Goal: Communication & Community: Answer question/provide support

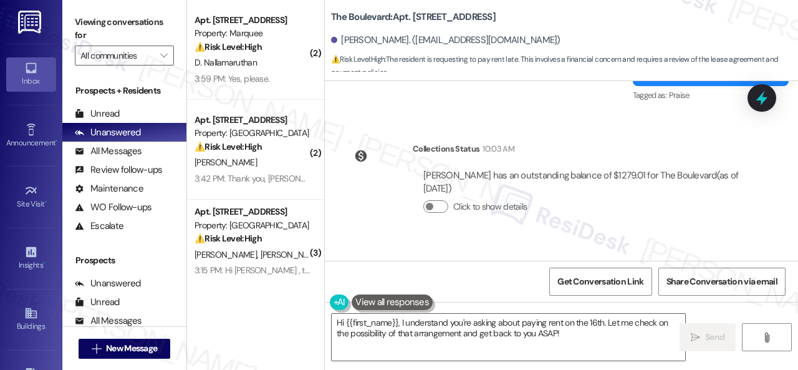
scroll to position [3706, 0]
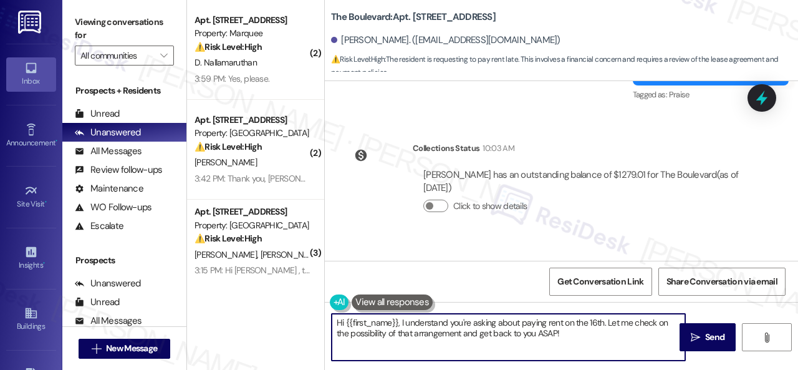
drag, startPoint x: 401, startPoint y: 325, endPoint x: 264, endPoint y: 318, distance: 137.9
click at [264, 318] on div "( 2 ) Apt. 641, 1400 Nicollet Ave Property: Marquee ⚠️ Risk Level: High The res…" at bounding box center [492, 185] width 611 height 370
drag, startPoint x: 541, startPoint y: 321, endPoint x: 544, endPoint y: 340, distance: 19.6
click at [544, 340] on textarea "I understand you're asking about paying rent on the 16th. Let me check on the p…" at bounding box center [508, 336] width 353 height 47
paste textarea "will allow it this time. Please moving forward know the eviction process is due…"
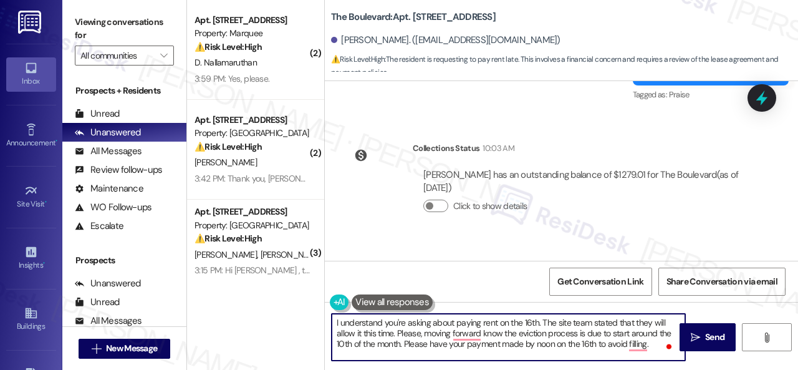
click at [422, 336] on textarea "I understand you're asking about paying rent on the 16th. The site team stated …" at bounding box center [508, 336] width 353 height 47
click at [500, 332] on textarea "I understand you're asking about paying rent on the 16th. The site team stated …" at bounding box center [508, 336] width 353 height 47
click at [514, 332] on textarea "I understand you're asking about paying rent on the 16th. The site team stated …" at bounding box center [508, 336] width 353 height 47
drag, startPoint x: 537, startPoint y: 332, endPoint x: 513, endPoint y: 332, distance: 23.7
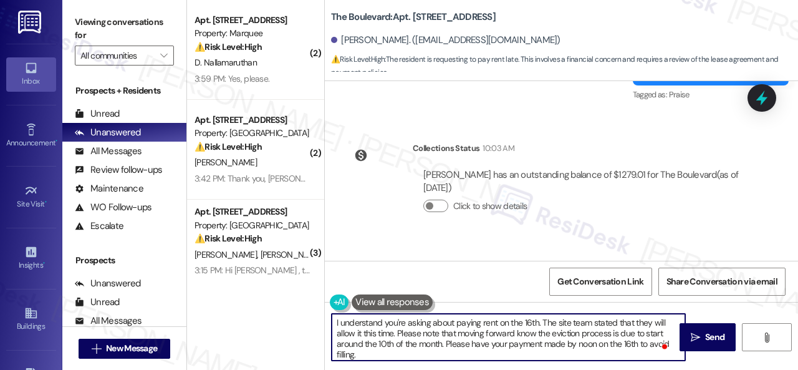
click at [513, 332] on textarea "I understand you're asking about paying rent on the 16th. The site team stated …" at bounding box center [508, 336] width 353 height 47
drag, startPoint x: 417, startPoint y: 343, endPoint x: 441, endPoint y: 342, distance: 23.1
click at [441, 342] on textarea "I understand you're asking about paying rent on the 16th. The site team stated …" at bounding box center [508, 336] width 353 height 47
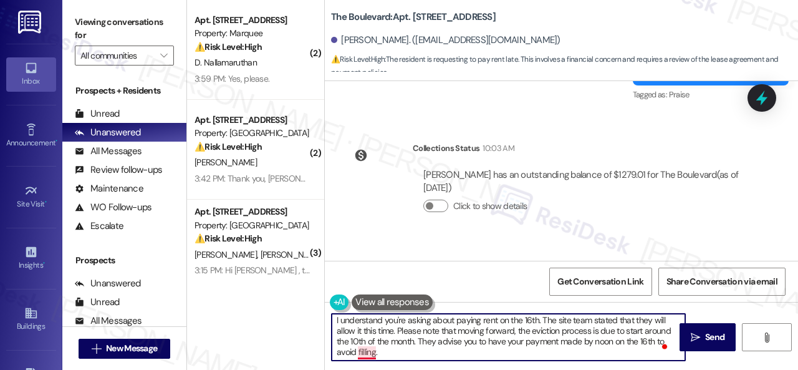
click at [364, 348] on textarea "I understand you're asking about paying rent on the 16th. The site team stated …" at bounding box center [508, 336] width 353 height 47
drag, startPoint x: 358, startPoint y: 350, endPoint x: 374, endPoint y: 347, distance: 15.8
click at [374, 347] on textarea "I understand you're asking about paying rent on the 16th. The site team stated …" at bounding box center [508, 336] width 353 height 47
click at [469, 351] on textarea "I understand you're asking about paying rent on the 16th. The site team stated …" at bounding box center [508, 336] width 353 height 47
type textarea "I understand you're asking about paying rent on the 16th. The site team stated …"
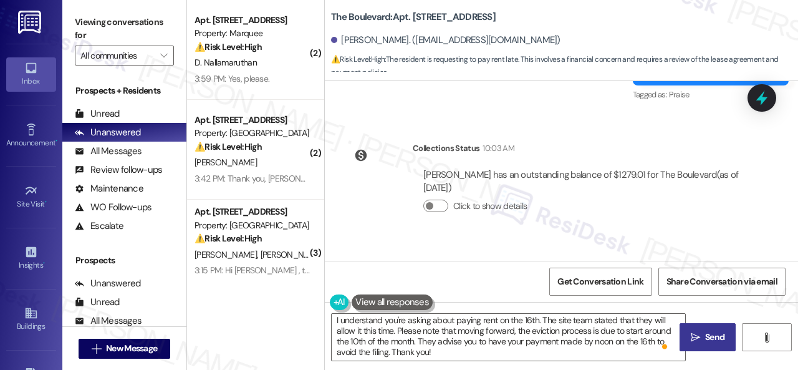
click at [695, 338] on icon "" at bounding box center [694, 337] width 9 height 10
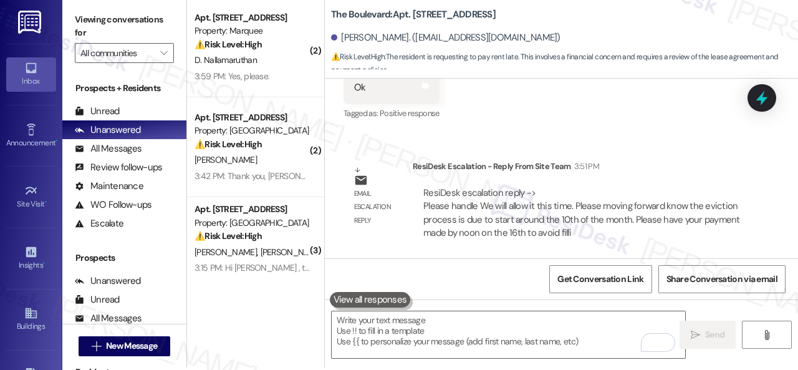
scroll to position [4, 0]
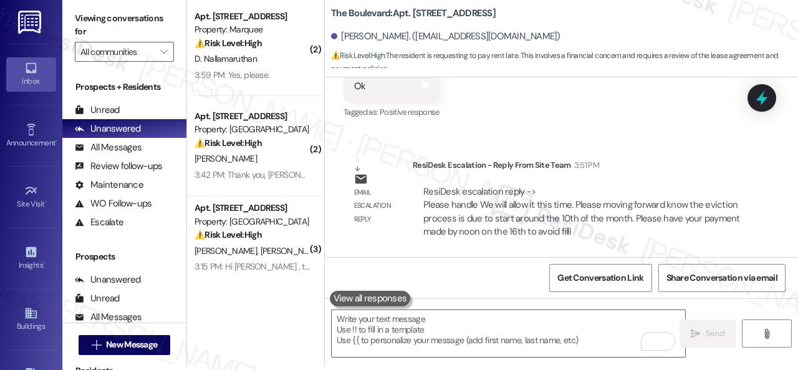
click at [421, 12] on b "The Boulevard: Apt. 5178, 4800 Skyline Dr" at bounding box center [413, 13] width 165 height 13
copy b "5178"
click at [18, 320] on div "Buildings" at bounding box center [31, 326] width 62 height 12
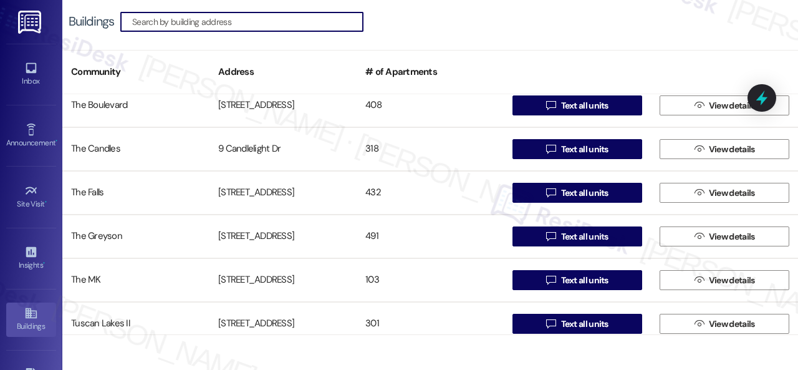
scroll to position [769, 0]
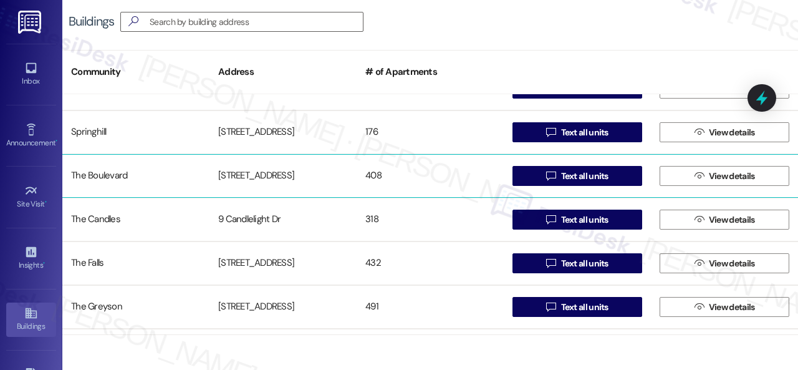
click at [95, 179] on div "The Boulevard" at bounding box center [135, 175] width 147 height 25
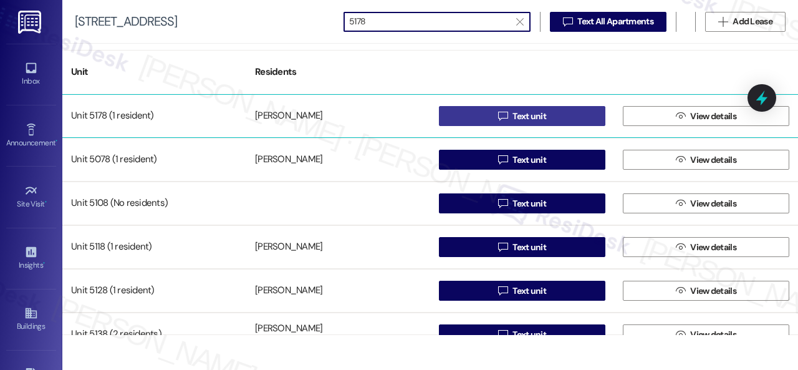
type input "5178"
click at [461, 110] on button " Text unit" at bounding box center [522, 116] width 166 height 20
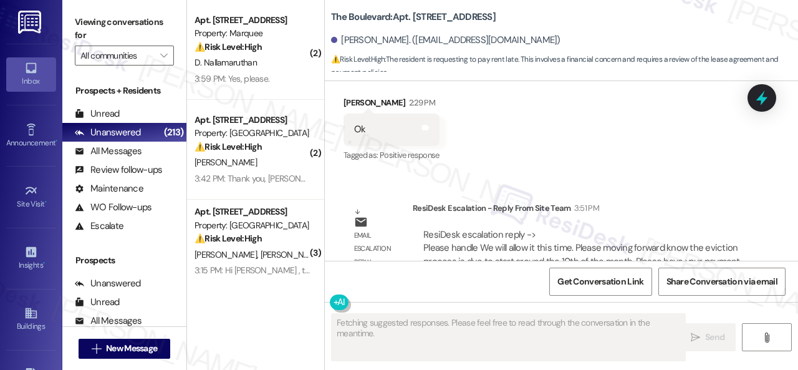
scroll to position [4454, 0]
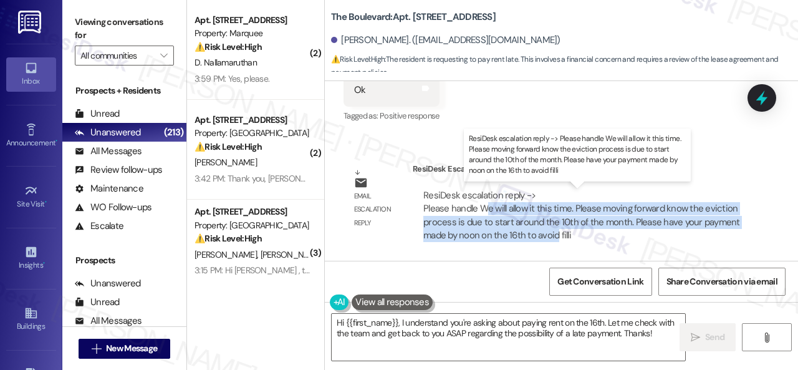
drag, startPoint x: 488, startPoint y: 208, endPoint x: 557, endPoint y: 236, distance: 74.6
click at [557, 236] on div "ResiDesk escalation reply -> Please handle We will allow it this time. Please m…" at bounding box center [581, 215] width 317 height 52
copy div "e will allow it this time. Please moving forward know the eviction process is d…"
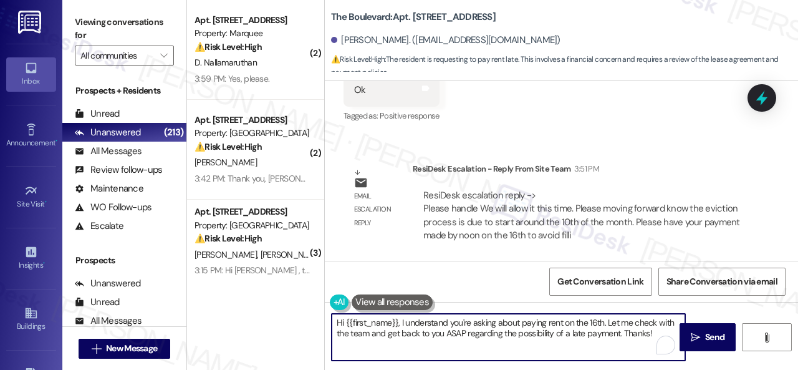
drag, startPoint x: 605, startPoint y: 320, endPoint x: 654, endPoint y: 348, distance: 56.4
click at [654, 348] on textarea "Hi {{first_name}}, I understand you're asking about paying rent on the 16th. Le…" at bounding box center [508, 336] width 353 height 47
drag, startPoint x: 399, startPoint y: 320, endPoint x: 290, endPoint y: 332, distance: 109.7
click at [293, 330] on div "( 2 ) Apt. [STREET_ADDRESS] Property: Marquee ⚠️ Risk Level: High The resident …" at bounding box center [492, 185] width 611 height 370
click at [412, 326] on textarea "Hi {{first_name}}, I understand you're asking about paying rent on the 16th. Le…" at bounding box center [508, 336] width 353 height 47
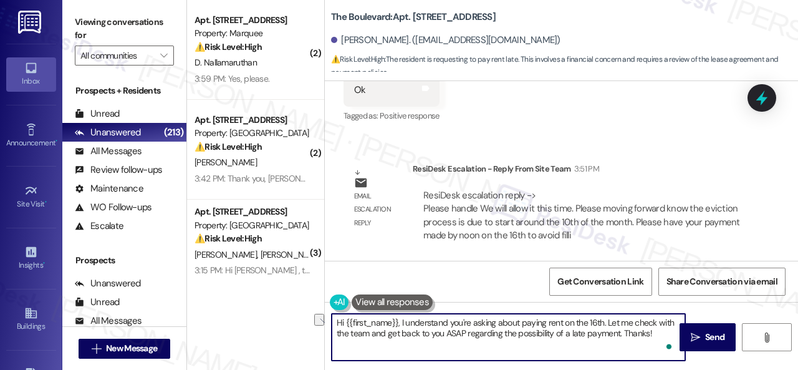
drag, startPoint x: 399, startPoint y: 323, endPoint x: 267, endPoint y: 325, distance: 132.7
click at [267, 325] on div "( 2 ) Apt. [STREET_ADDRESS] Property: Marquee ⚠️ Risk Level: High The resident …" at bounding box center [492, 185] width 611 height 370
drag, startPoint x: 541, startPoint y: 321, endPoint x: 590, endPoint y: 332, distance: 50.5
click at [590, 332] on textarea "I understand you're asking about paying rent on the 16th. Let me check with the…" at bounding box center [508, 336] width 353 height 47
paste textarea "e will allow it this time. Please moving forward know the eviction process is d…"
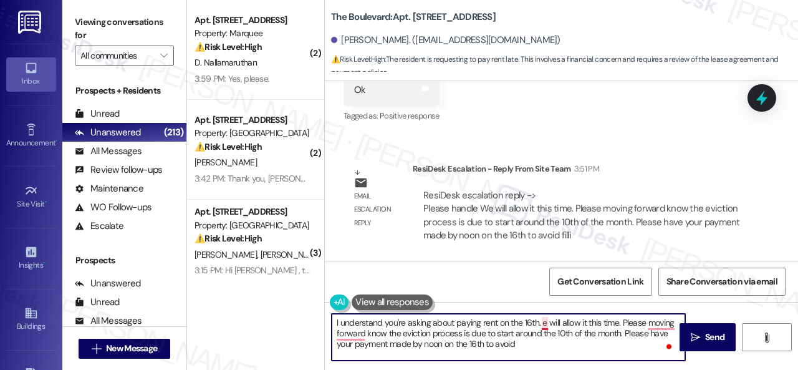
click at [542, 322] on textarea "I understand you're asking about paying rent on the 16th. e will allow it this …" at bounding box center [508, 336] width 353 height 47
click at [422, 333] on textarea "I understand you're asking about paying rent on the 16th. The site team stated …" at bounding box center [508, 336] width 353 height 47
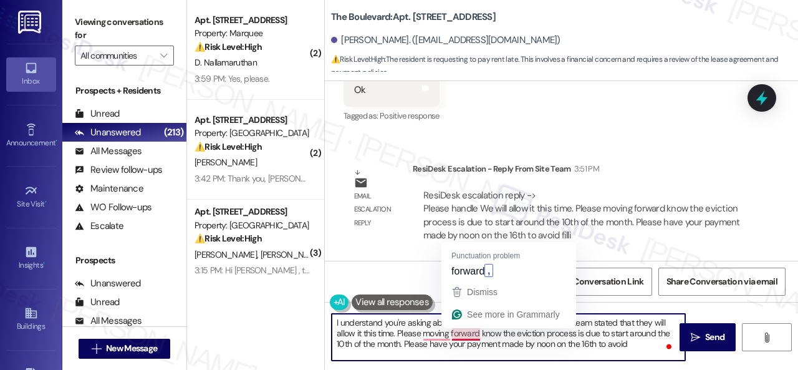
click at [477, 336] on textarea "I understand you're asking about paying rent on the 16th. The site team stated …" at bounding box center [508, 336] width 353 height 47
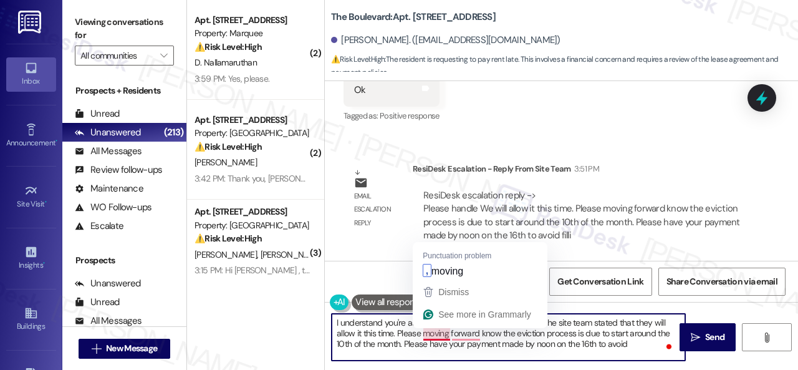
click at [424, 336] on textarea "I understand you're asking about paying rent on the 16th. The site team stated …" at bounding box center [508, 336] width 353 height 47
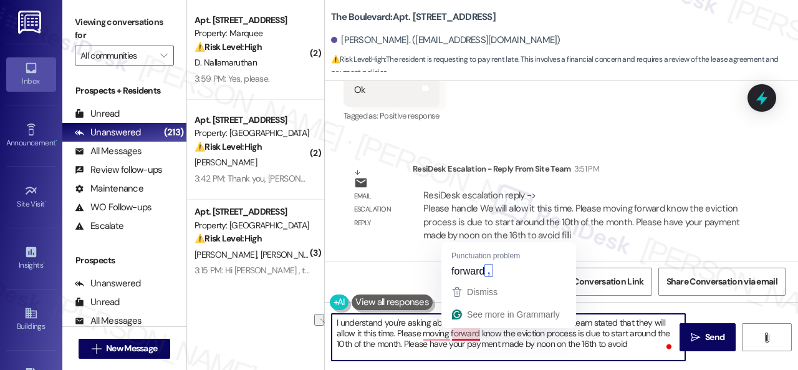
drag, startPoint x: 421, startPoint y: 332, endPoint x: 480, endPoint y: 333, distance: 59.2
click at [480, 333] on textarea "I understand you're asking about paying rent on the 16th. The site team stated …" at bounding box center [508, 336] width 353 height 47
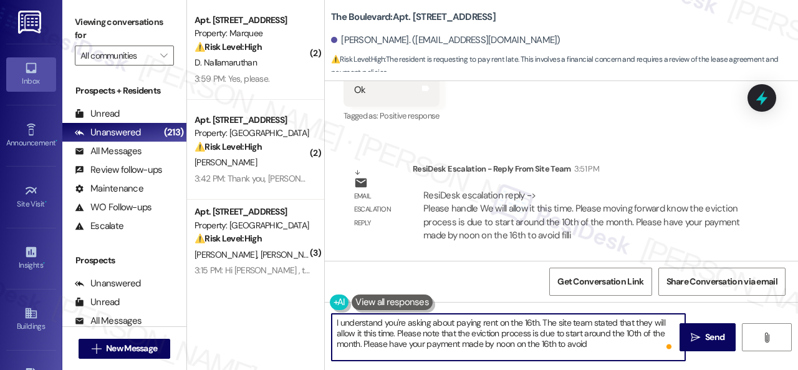
drag, startPoint x: 389, startPoint y: 345, endPoint x: 363, endPoint y: 345, distance: 26.8
click at [363, 345] on textarea "I understand you're asking about paying rent on the 16th. The site team stated …" at bounding box center [508, 336] width 353 height 47
click at [639, 342] on textarea "I understand you're asking about paying rent on the 16th. The site team stated …" at bounding box center [508, 336] width 353 height 47
click at [631, 341] on textarea "I understand you're asking about paying rent on the 16th. The site team stated …" at bounding box center [508, 336] width 353 height 47
drag, startPoint x: 389, startPoint y: 353, endPoint x: 277, endPoint y: 316, distance: 118.2
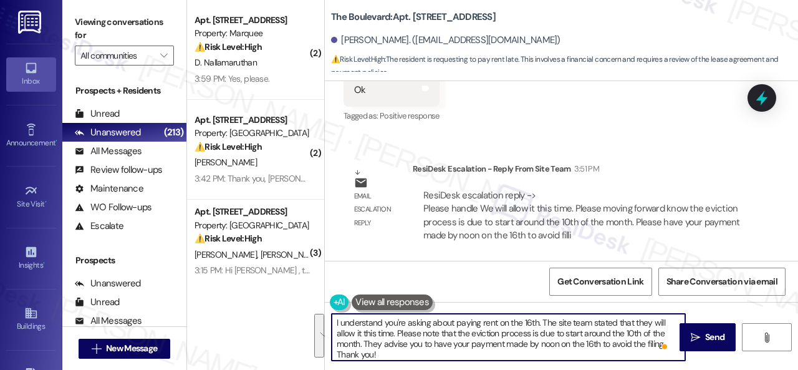
click at [277, 316] on div "( 2 ) Apt. 641, 1400 Nicollet Ave Property: Marquee ⚠️ Risk Level: High The res…" at bounding box center [492, 185] width 611 height 370
click at [462, 336] on textarea "I understand you're asking about paying rent on the 16th. The site team stated …" at bounding box center [508, 336] width 353 height 47
type textarea "I understand you're asking about paying rent on the 16th. The site team stated …"
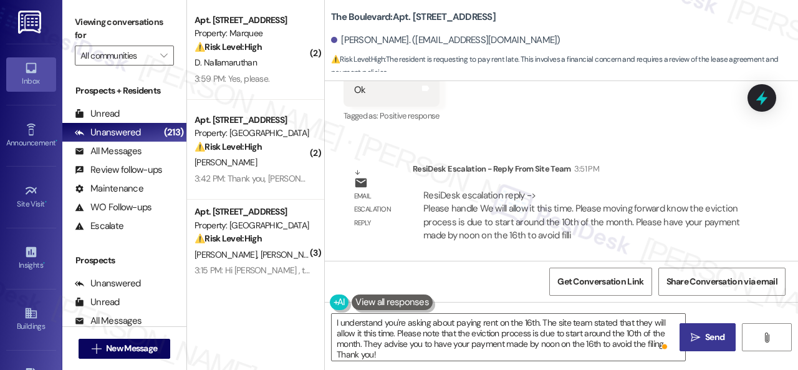
click at [723, 339] on button " Send" at bounding box center [707, 337] width 56 height 28
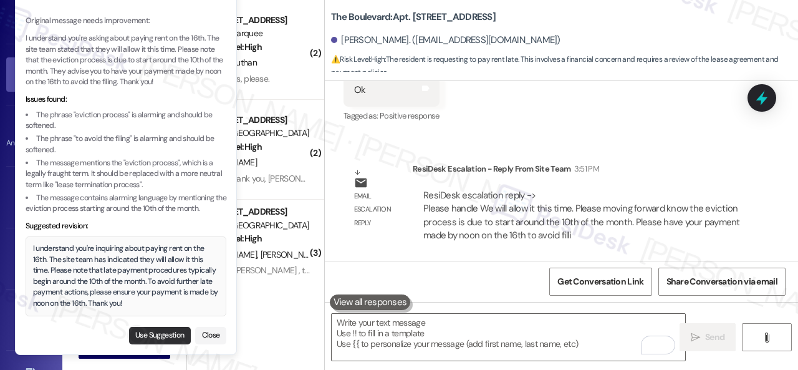
click at [153, 338] on button "Use Suggestion" at bounding box center [160, 335] width 62 height 17
type textarea "I understand you're inquiring about paying rent on the 16th. The site team has …"
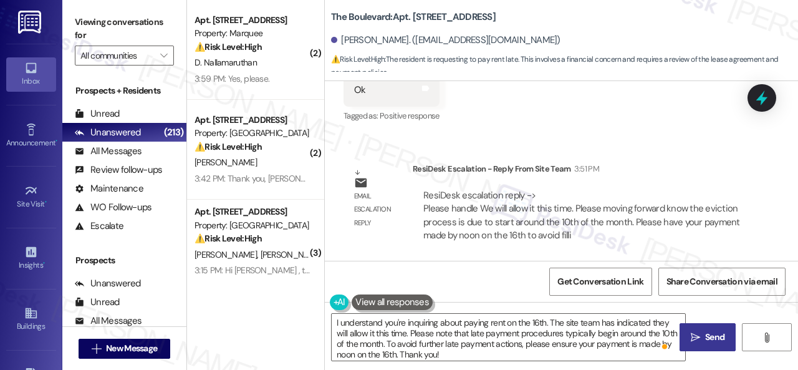
click at [707, 343] on span "Send" at bounding box center [714, 336] width 19 height 13
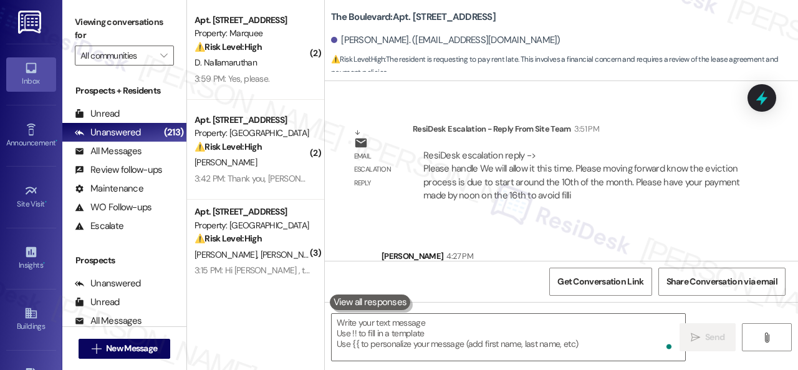
scroll to position [4581, 0]
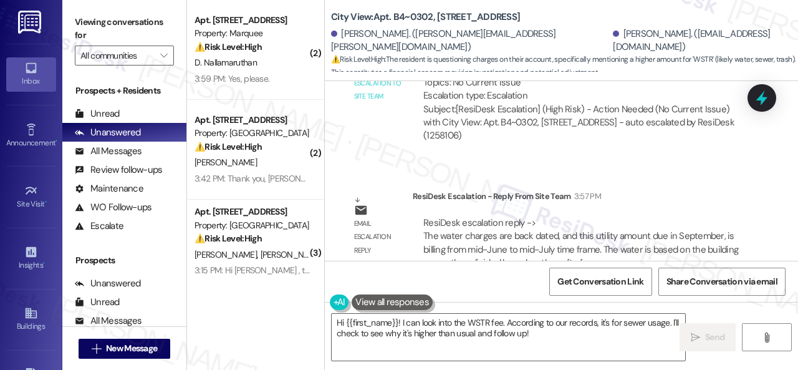
scroll to position [4, 0]
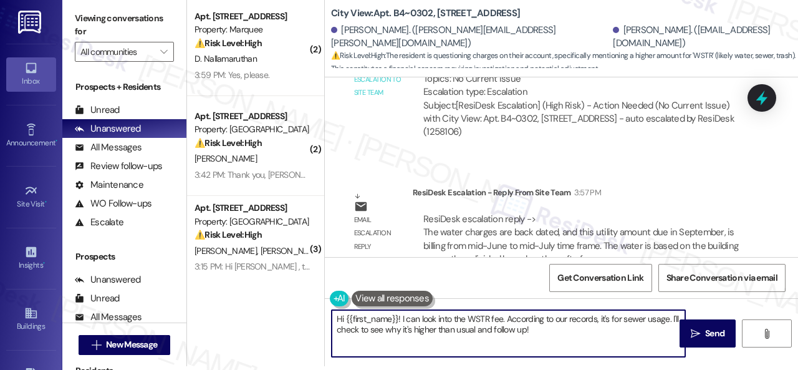
drag, startPoint x: 538, startPoint y: 332, endPoint x: 273, endPoint y: 293, distance: 267.7
click at [273, 293] on div "( 2 ) Apt. 641, 1400 Nicollet Ave Property: Marquee ⚠️ Risk Level: High The res…" at bounding box center [492, 181] width 611 height 370
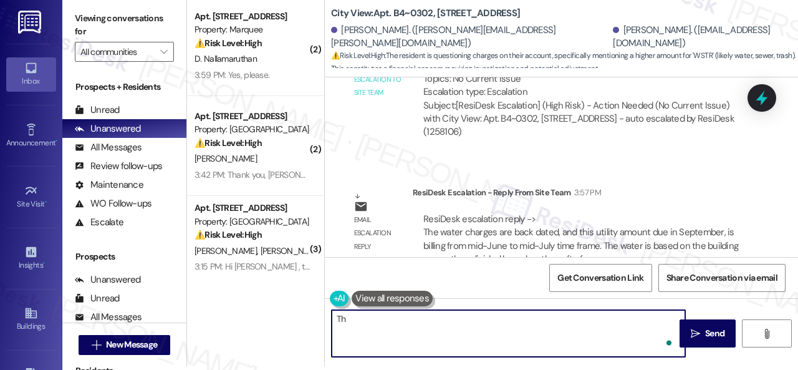
type textarea "T"
paste textarea "he water charges are back dated, and this utility amount due in September, is b…"
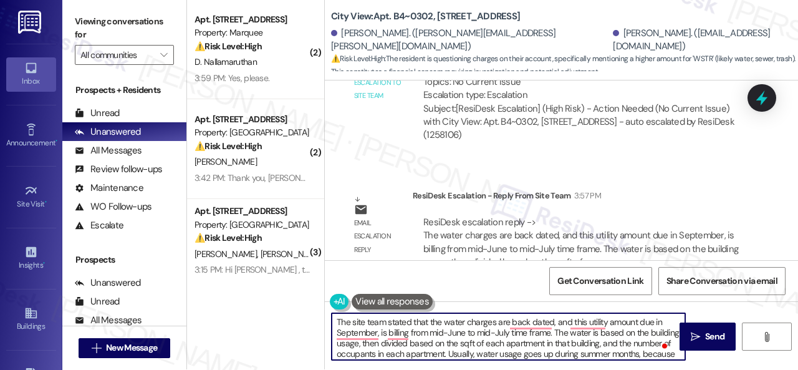
scroll to position [0, 0]
click at [520, 325] on textarea "The site team stated that the water charges are back dated, and this utility am…" at bounding box center [508, 336] width 353 height 47
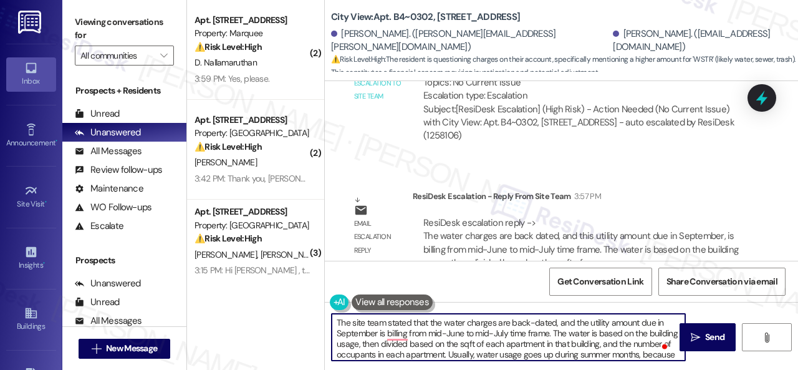
click at [391, 334] on textarea "The site team stated that the water charges are back-dated, and the utility amo…" at bounding box center [508, 336] width 353 height 47
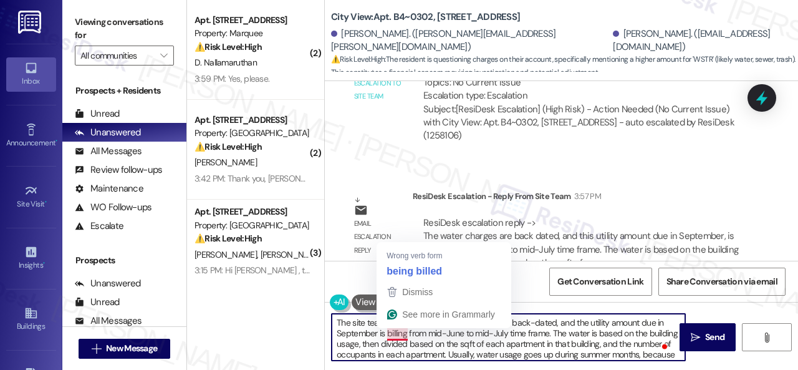
click at [387, 333] on textarea "The site team stated that the water charges are back-dated, and the utility amo…" at bounding box center [508, 336] width 353 height 47
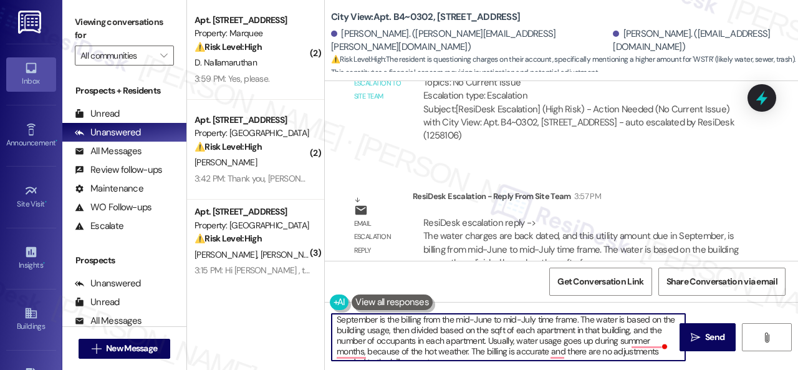
scroll to position [24, 0]
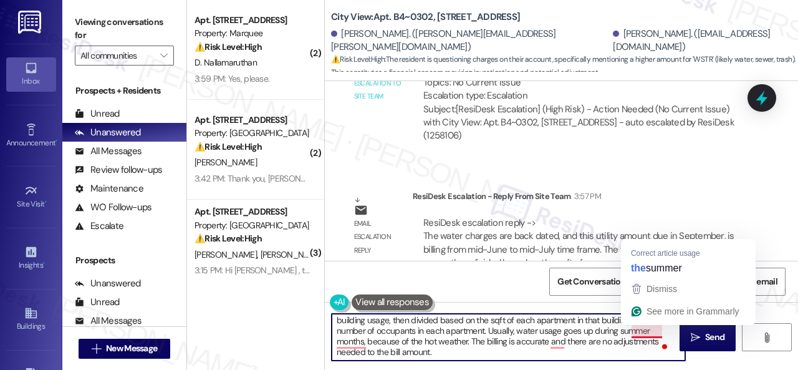
click at [652, 332] on textarea "The site team stated that the water charges are back-dated, and the utility amo…" at bounding box center [508, 336] width 353 height 47
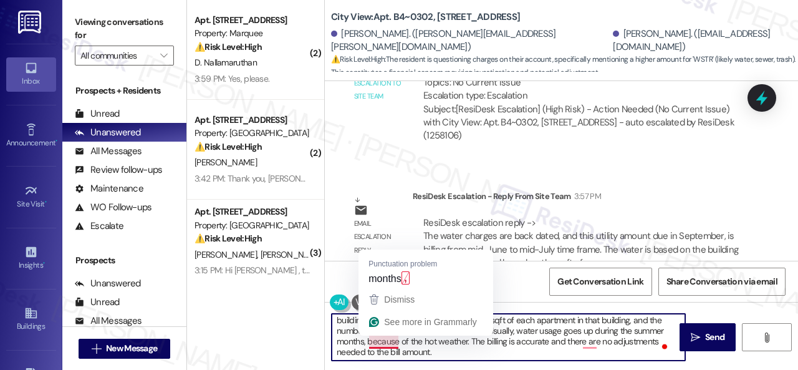
click at [384, 342] on textarea "The site team stated that the water charges are back-dated, and the utility amo…" at bounding box center [508, 336] width 353 height 47
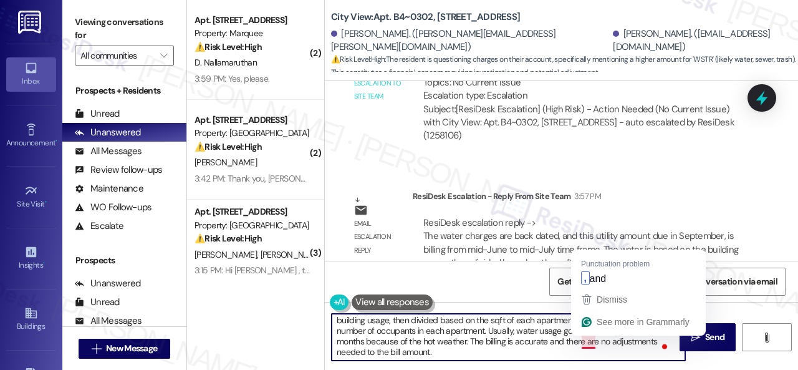
click at [584, 343] on textarea "The site team stated that the water charges are back-dated, and the utility amo…" at bounding box center [508, 336] width 353 height 47
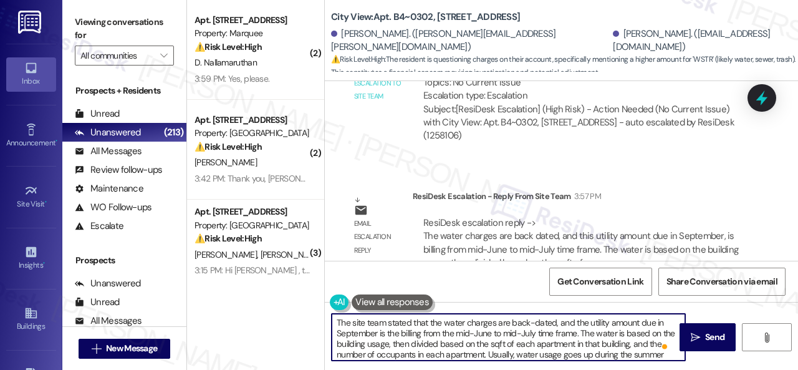
scroll to position [0, 0]
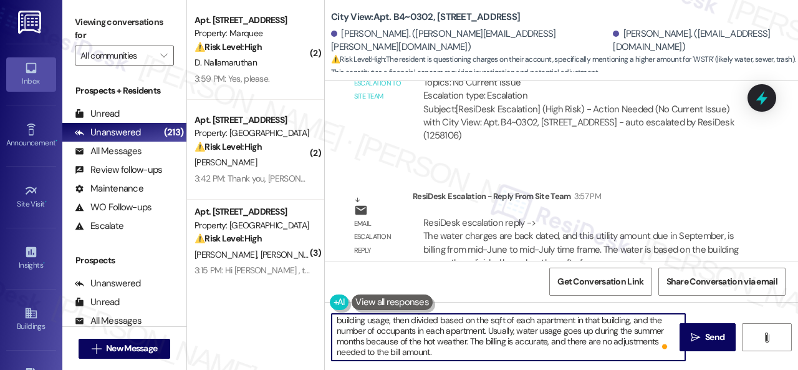
click at [513, 348] on textarea "The site team stated that the water charges are back-dated, and the utility amo…" at bounding box center [508, 336] width 353 height 47
type textarea "The site team stated that the water charges are back-dated, and the utility amo…"
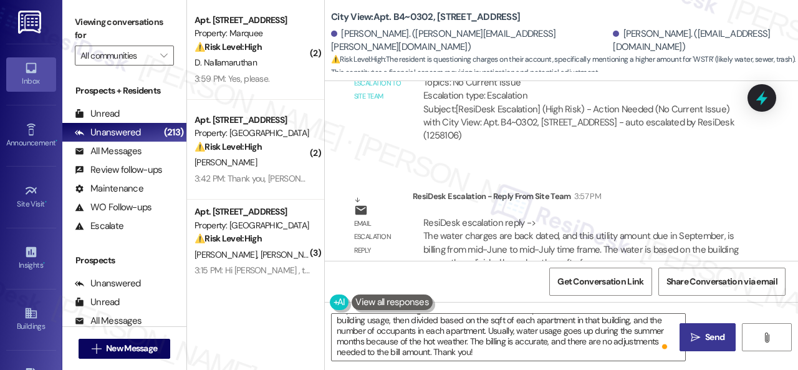
click at [690, 336] on icon "" at bounding box center [694, 337] width 9 height 10
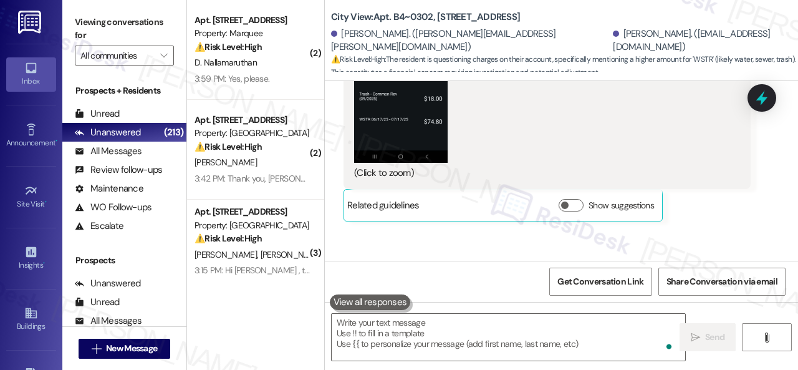
scroll to position [4427, 0]
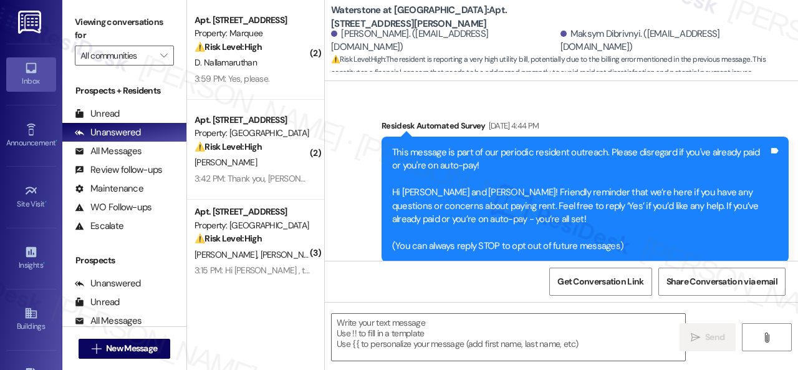
type textarea "Fetching suggested responses. Please feel free to read through the conversation…"
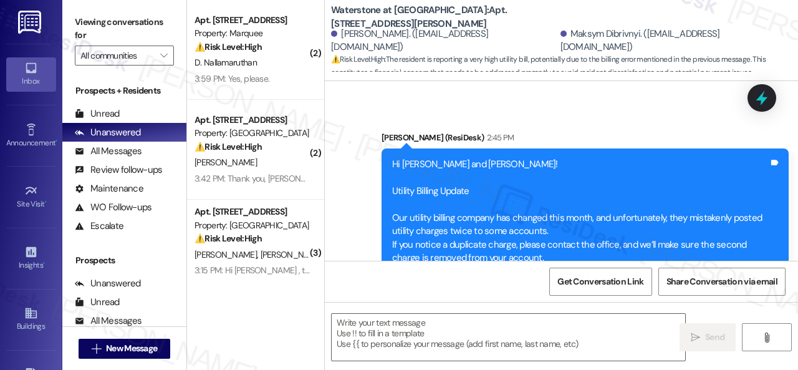
scroll to position [3387, 0]
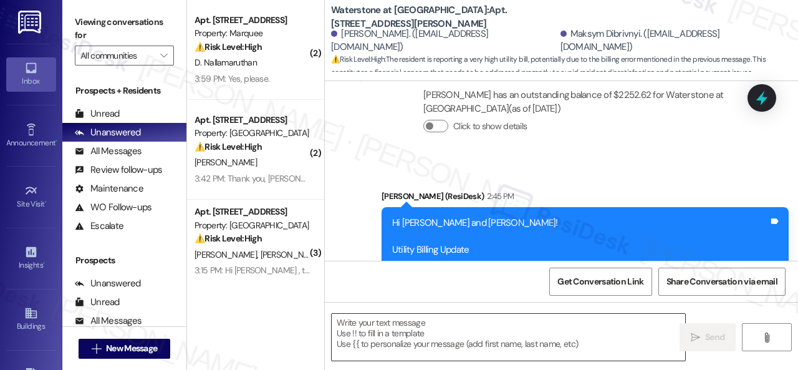
click at [385, 330] on textarea at bounding box center [508, 336] width 353 height 47
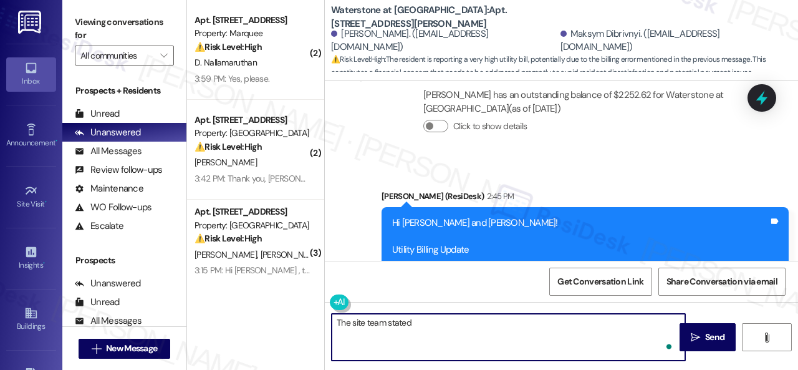
paste textarea "that the charge will be removed by [DATE]."
type textarea "The site team stated that the charge will be removed by [DATE]. Thank you!"
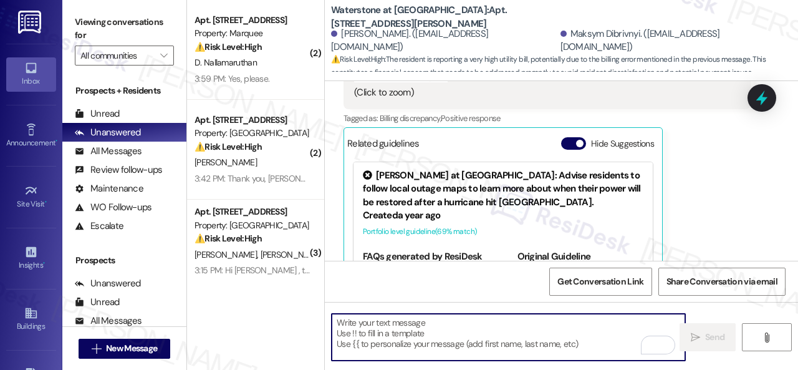
scroll to position [4081, 0]
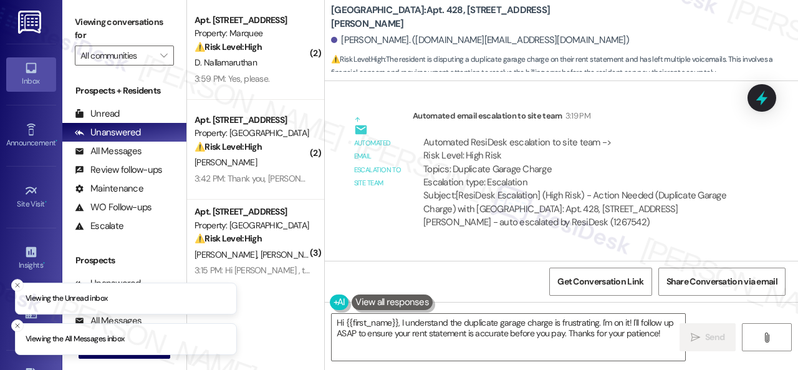
scroll to position [2576, 0]
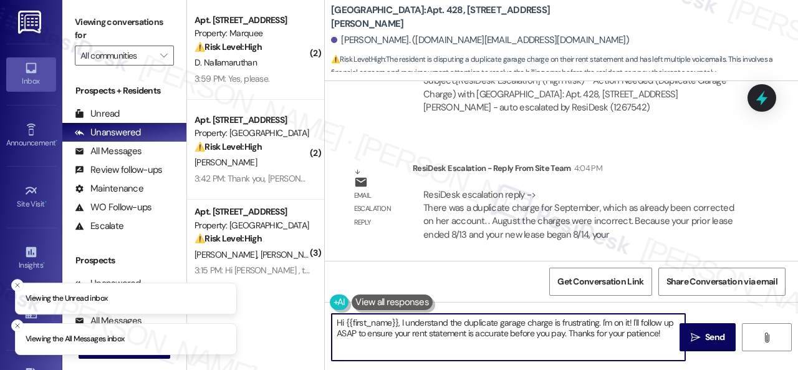
drag, startPoint x: 667, startPoint y: 333, endPoint x: 315, endPoint y: 296, distance: 353.4
click at [277, 292] on div "( 2 ) Apt. 641, 1400 Nicollet Ave Property: Marquee ⚠️ Risk Level: High The res…" at bounding box center [492, 185] width 611 height 370
paste textarea "The site team stated that there was a duplicate charge for September, which has…"
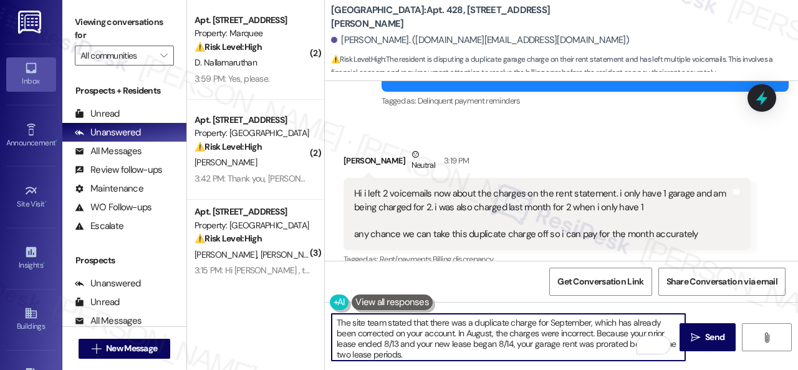
scroll to position [0, 0]
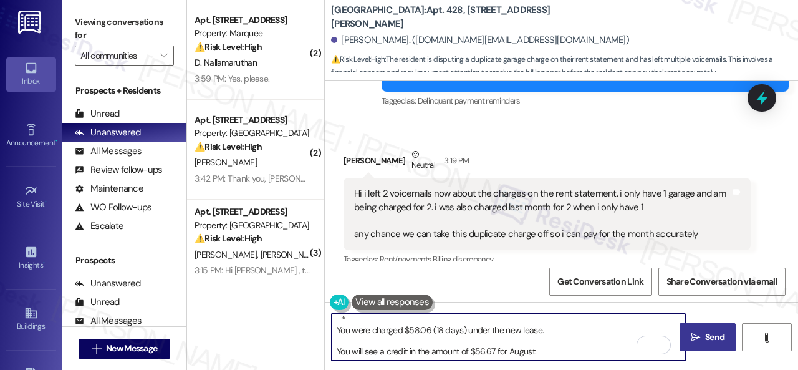
type textarea "The site team stated that there was a duplicate charge for September, which has…"
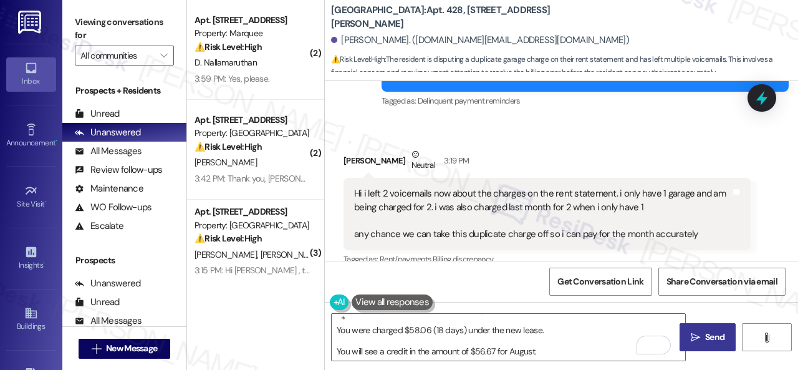
click at [705, 342] on span "Send" at bounding box center [714, 336] width 19 height 13
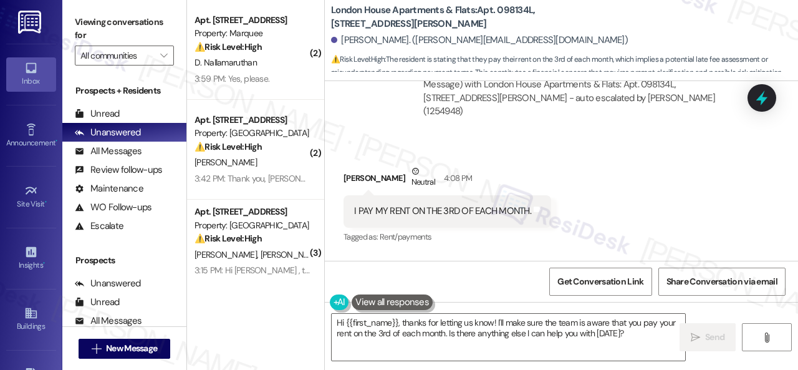
scroll to position [8432, 0]
click at [364, 138] on div "Automated email escalation to site team Automated email escalation to site team…" at bounding box center [547, 56] width 426 height 161
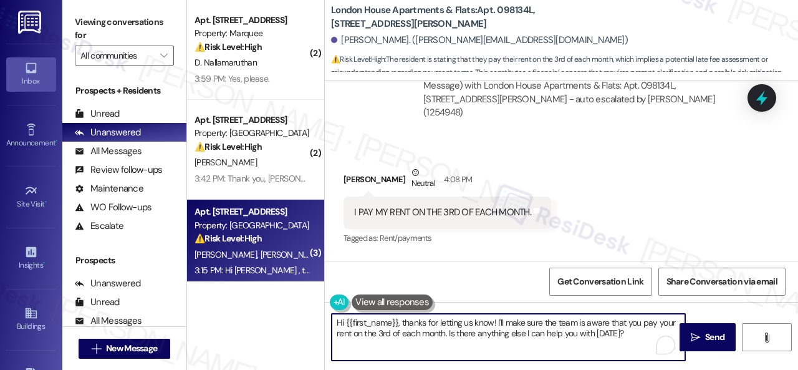
drag, startPoint x: 399, startPoint y: 307, endPoint x: 263, endPoint y: 279, distance: 139.4
click at [263, 279] on div "( 2 ) Apt. [STREET_ADDRESS] Property: Marquee ⚠️ Risk Level: High The resident …" at bounding box center [492, 185] width 611 height 370
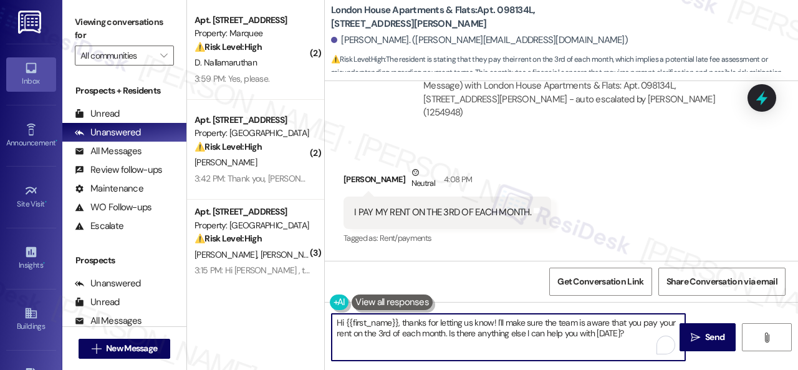
paste textarea "Thank you!"
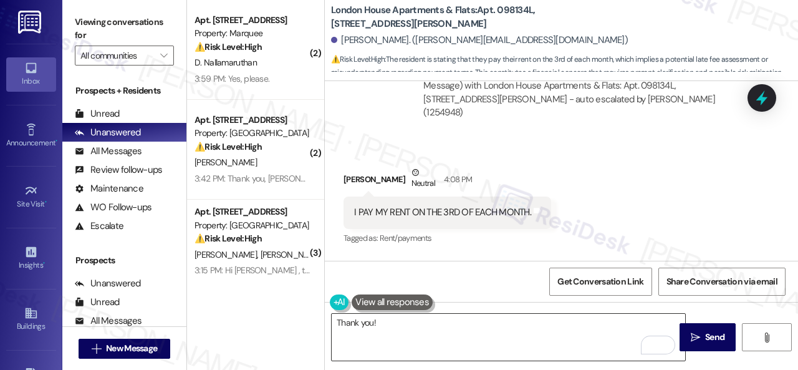
click at [389, 323] on textarea "Thank you!" at bounding box center [508, 336] width 353 height 47
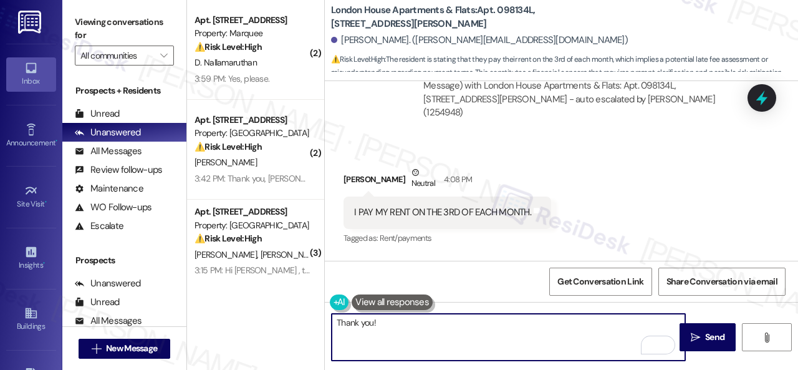
paste textarea "Enjoy your day!"
click at [372, 320] on textarea "Thank you! Enjoy your day!" at bounding box center [508, 336] width 353 height 47
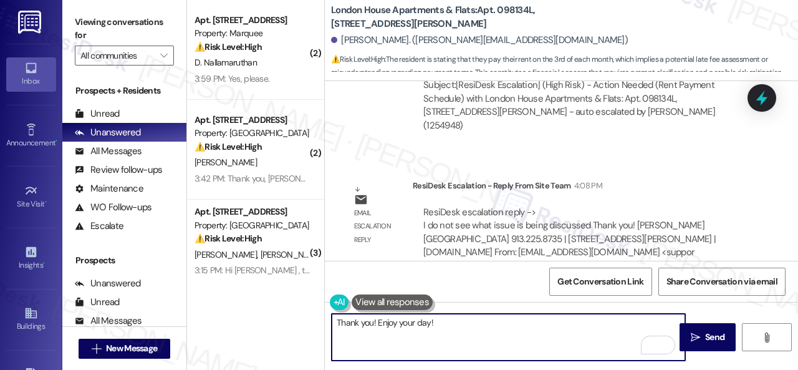
scroll to position [8868, 0]
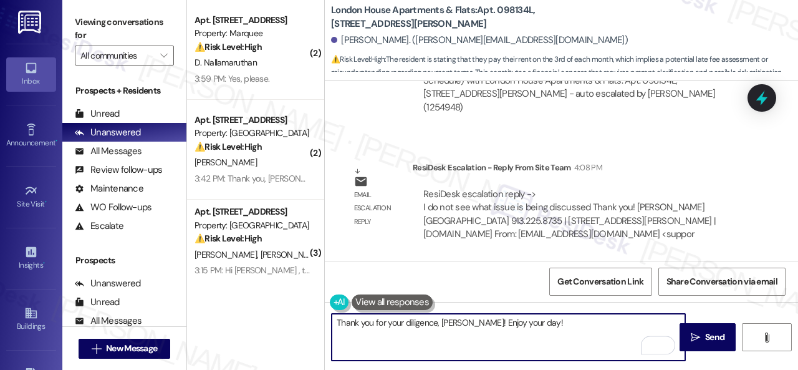
click at [554, 318] on textarea "Thank you for your diligence, Candis! Enjoy your day!" at bounding box center [508, 336] width 353 height 47
type textarea "Thank you for your diligence, Candis! Enjoy your day!"
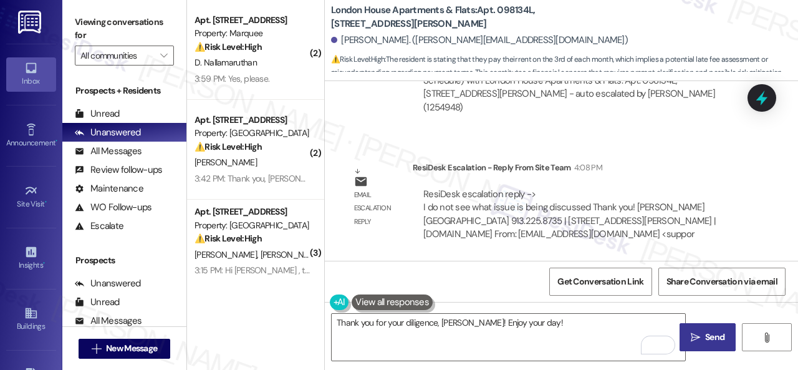
click at [707, 335] on span "Send" at bounding box center [714, 336] width 19 height 13
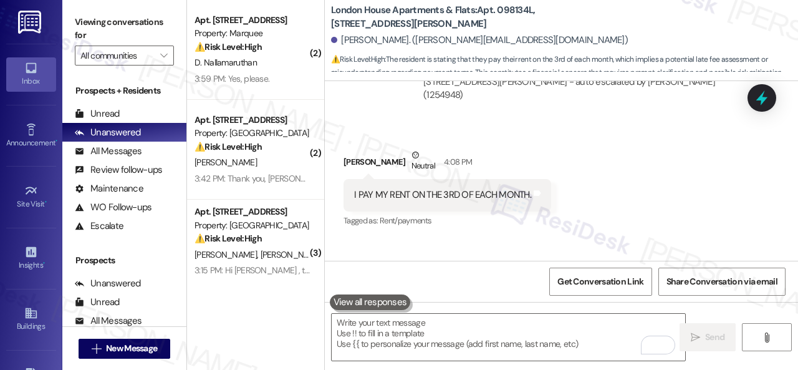
scroll to position [8442, 0]
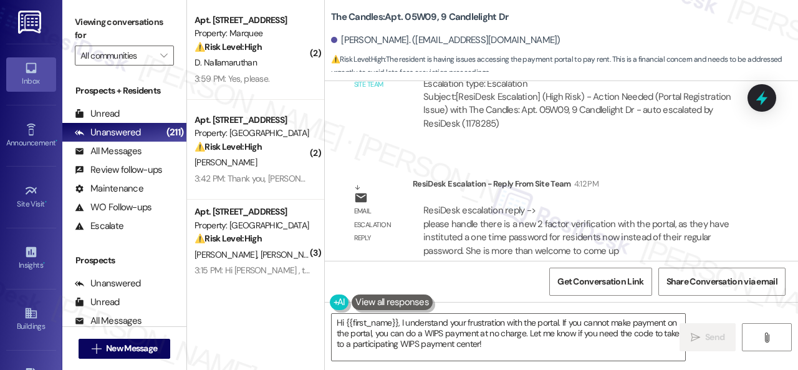
scroll to position [8155, 0]
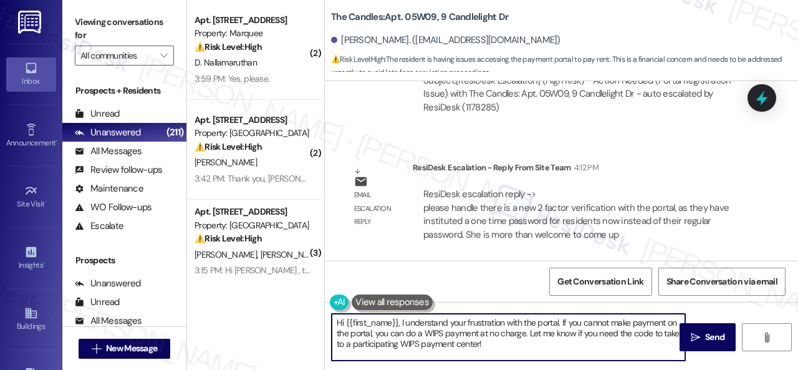
drag, startPoint x: 506, startPoint y: 356, endPoint x: 393, endPoint y: 336, distance: 115.0
click at [289, 316] on div "( 2 ) Apt. 641, 1400 Nicollet Ave Property: Marquee ⚠️ Risk Level: High The res…" at bounding box center [492, 185] width 611 height 370
paste textarea "The site team said that there is a new 2-factor verification with the portal in…"
click at [427, 350] on textarea "The site team said that there is a new 2-factor verification with the portal in…" at bounding box center [508, 336] width 353 height 47
paste textarea "Just a heads-up—you can still make your payment anytime before 11:59 PM on the …"
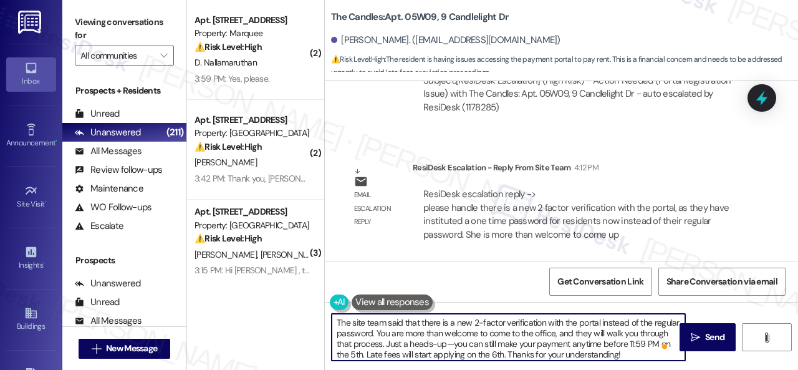
click at [657, 353] on textarea "The site team said that there is a new 2-factor verification with the portal in…" at bounding box center [508, 336] width 353 height 47
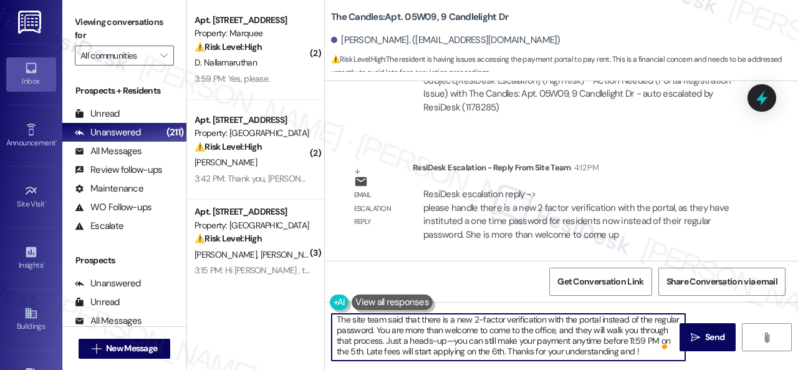
scroll to position [10, 0]
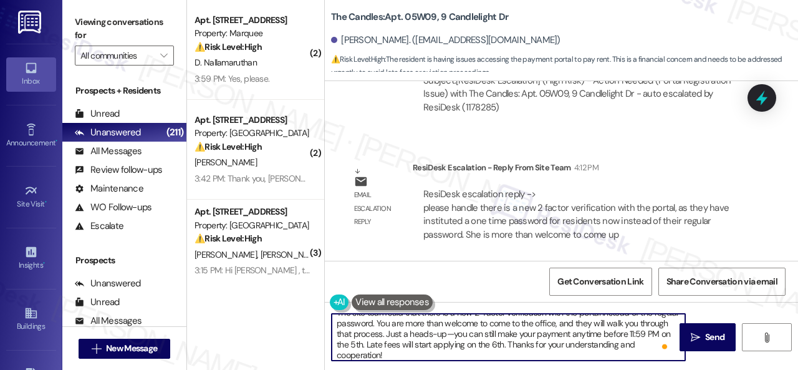
click at [451, 356] on textarea "The site team said that there is a new 2-factor verification with the portal in…" at bounding box center [508, 336] width 353 height 47
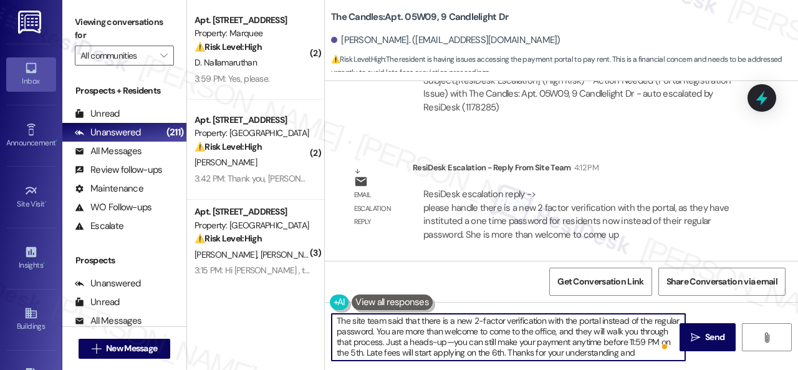
scroll to position [0, 0]
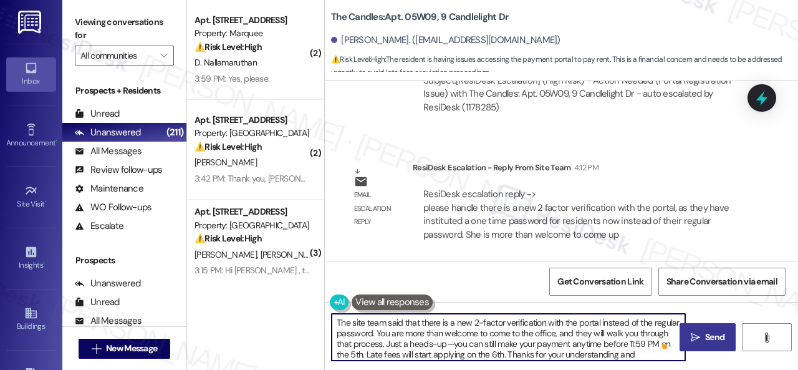
type textarea "The site team said that there is a new 2-factor verification with the portal in…"
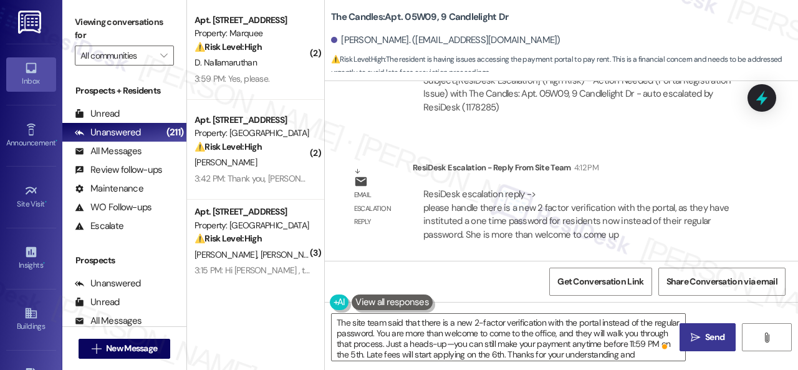
click at [707, 336] on span "Send" at bounding box center [714, 336] width 19 height 13
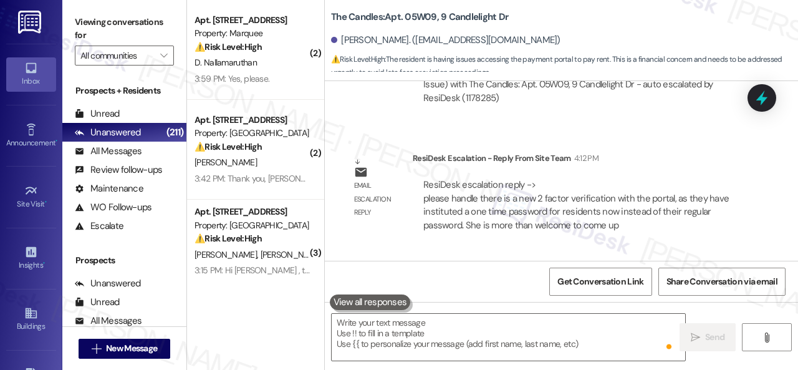
scroll to position [7729, 0]
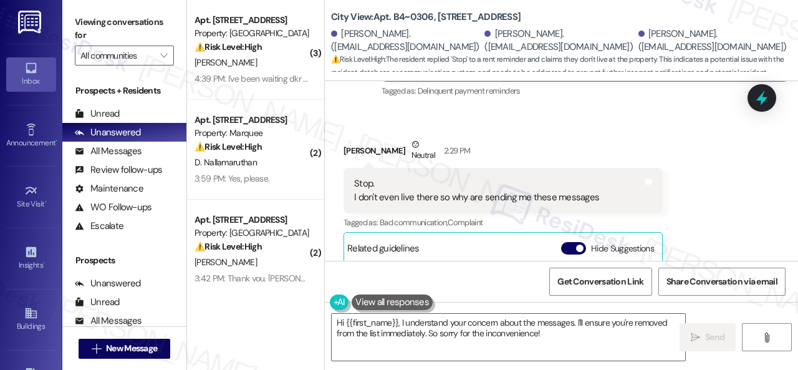
scroll to position [312, 0]
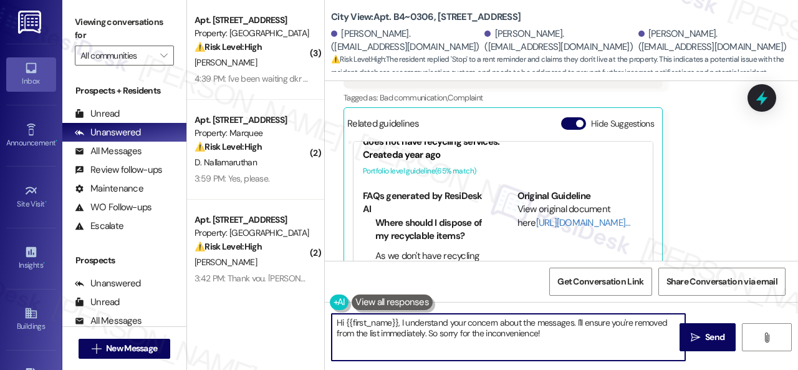
drag, startPoint x: 400, startPoint y: 321, endPoint x: 295, endPoint y: 326, distance: 104.8
click at [295, 326] on div "( 3 ) Apt. [STREET_ADDRESS] Property: Springhill ⚠️ Risk Level: High The reside…" at bounding box center [492, 185] width 611 height 370
drag, startPoint x: 510, startPoint y: 320, endPoint x: 517, endPoint y: 333, distance: 15.1
click at [517, 333] on textarea "I understand your concern about the messages. I'll ensure you're removed from t…" at bounding box center [508, 336] width 353 height 47
type textarea "I understand your concern about the messages. Can you confirm your first and la…"
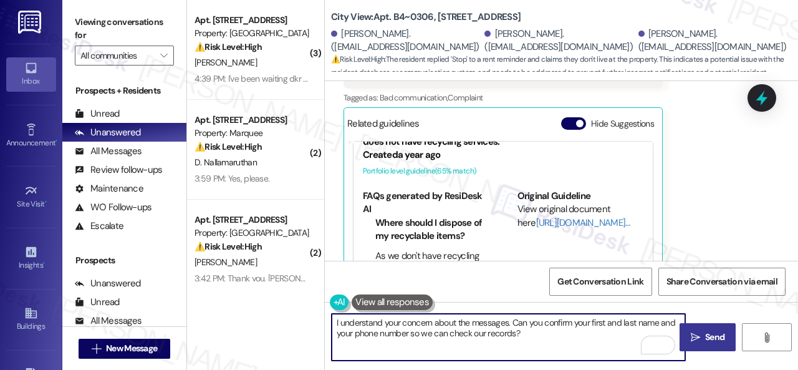
click at [693, 333] on icon "" at bounding box center [694, 337] width 9 height 10
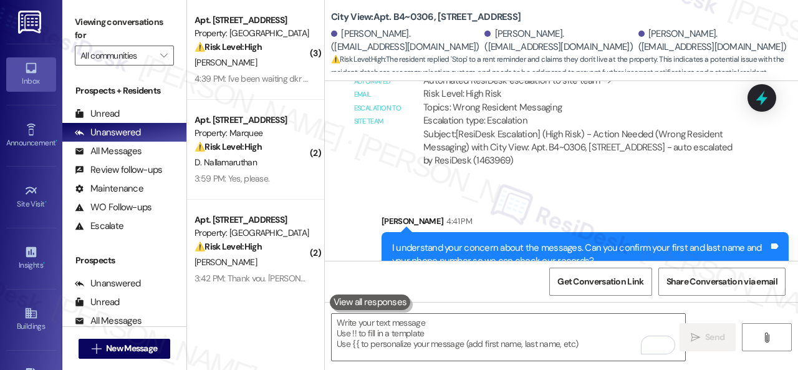
scroll to position [747, 0]
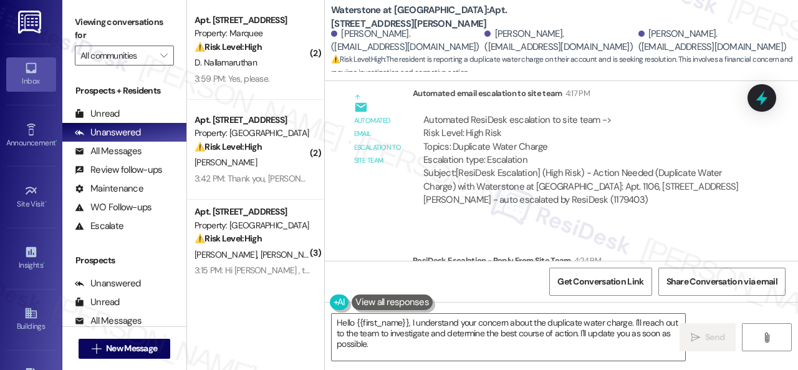
scroll to position [16824, 0]
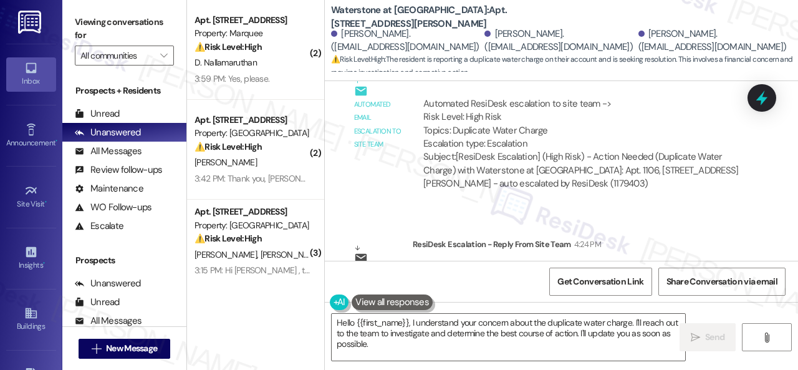
drag, startPoint x: 383, startPoint y: 345, endPoint x: 278, endPoint y: 281, distance: 122.5
click at [300, 295] on div "( 2 ) Apt. [STREET_ADDRESS] Property: Marquee ⚠️ Risk Level: High The resident …" at bounding box center [492, 185] width 611 height 370
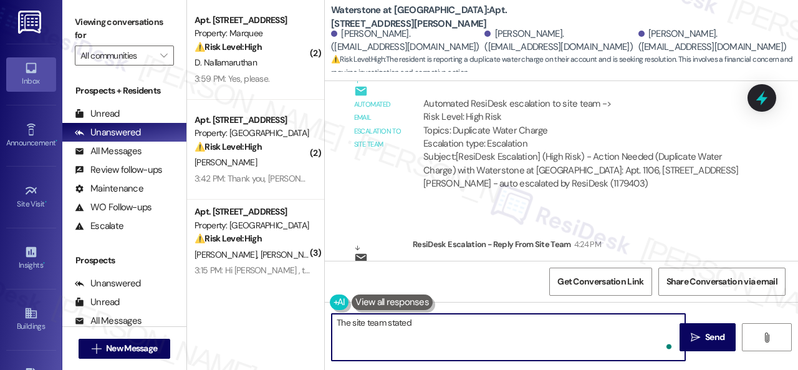
paste textarea "that all charges will be fixed by [DATE]. If they already paid they will be cre…"
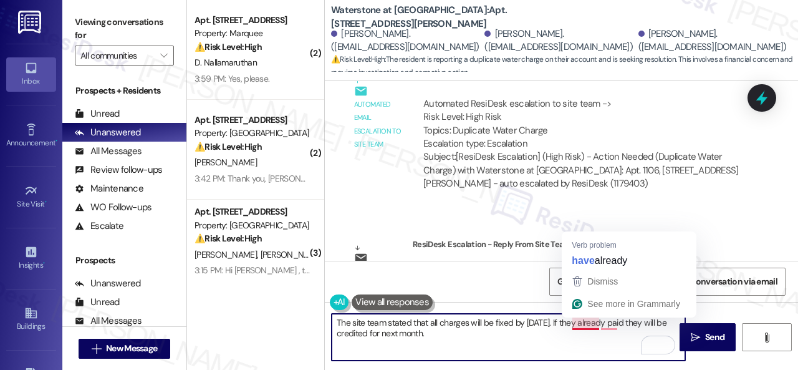
click at [560, 322] on textarea "The site team stated that all charges will be fixed by [DATE]. If they already …" at bounding box center [508, 336] width 353 height 47
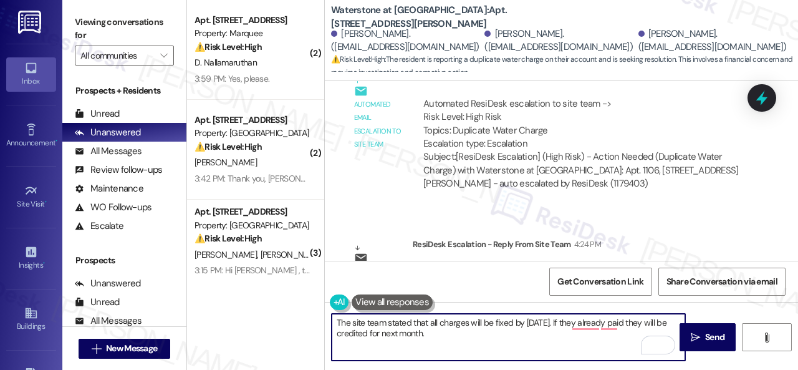
click at [560, 323] on textarea "The site team stated that all charges will be fixed by [DATE]. If they already …" at bounding box center [508, 336] width 353 height 47
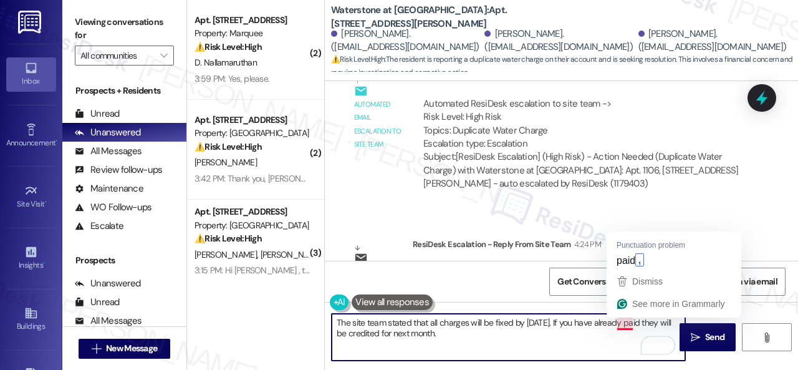
click at [627, 318] on textarea "The site team stated that all charges will be fixed by [DATE]. If you have alre…" at bounding box center [508, 336] width 353 height 47
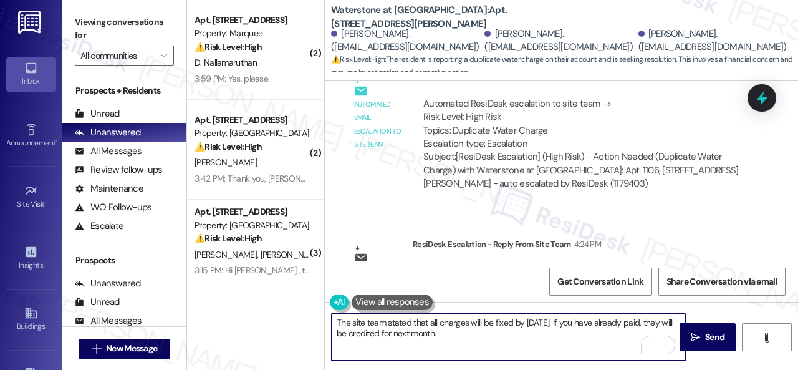
click at [647, 325] on textarea "The site team stated that all charges will be fixed by [DATE]. If you have alre…" at bounding box center [508, 336] width 353 height 47
click at [499, 336] on textarea "The site team stated that all charges will be fixed by [DATE]. If you have alre…" at bounding box center [508, 336] width 353 height 47
type textarea "The site team stated that all charges will be fixed by [DATE]. If you have alre…"
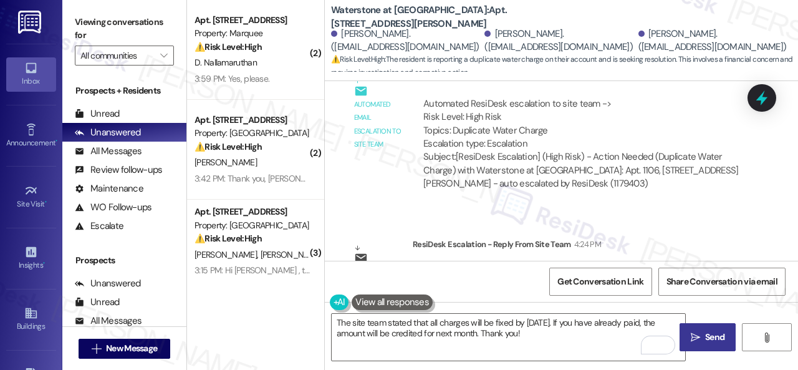
click at [697, 340] on span " Send" at bounding box center [707, 336] width 39 height 13
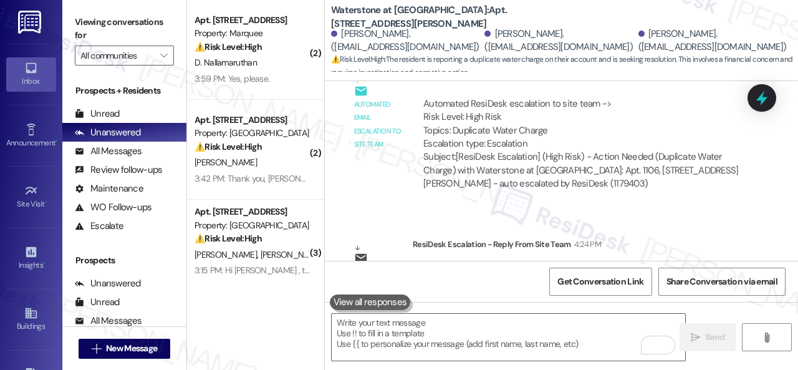
scroll to position [16398, 0]
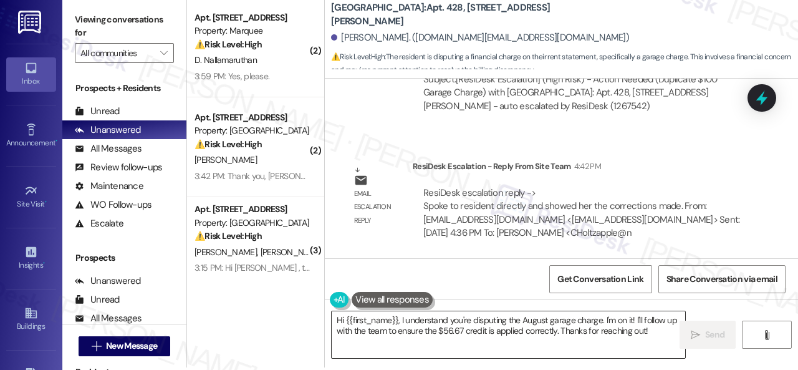
scroll to position [4, 0]
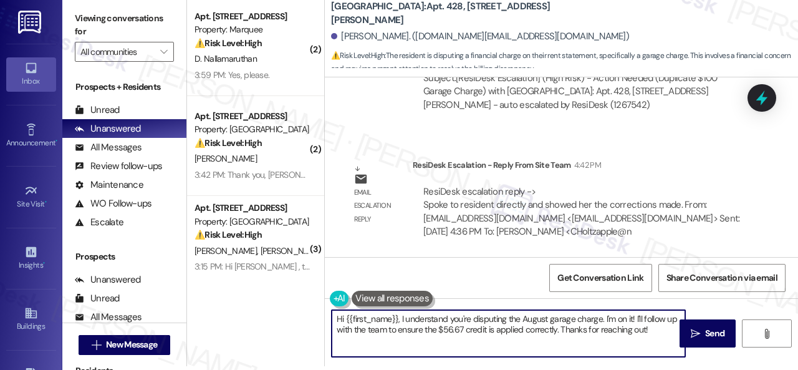
drag, startPoint x: 333, startPoint y: 317, endPoint x: 712, endPoint y: 391, distance: 386.7
click at [712, 369] on html "Inbox Go to Inbox Announcement • Send A Text Announcement Site Visit • Go to Si…" at bounding box center [399, 185] width 798 height 370
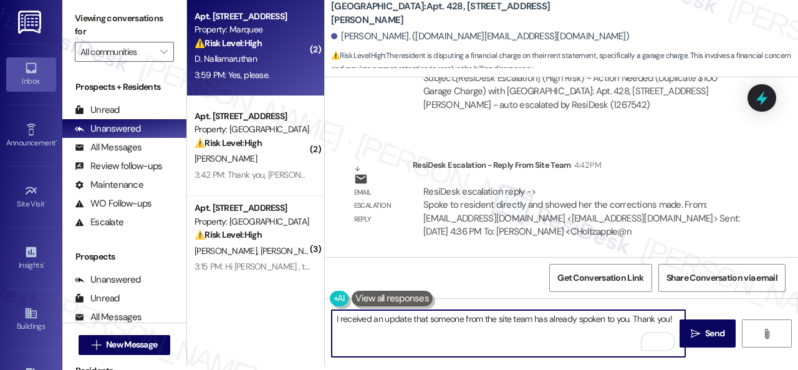
type textarea "I received an update that someone from the site team has already spoken to you.…"
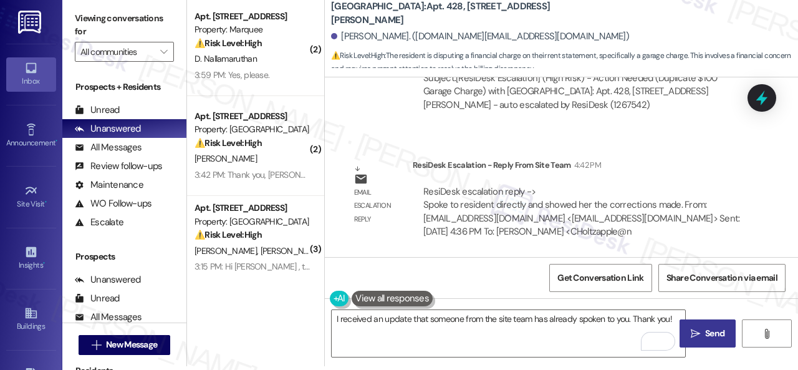
click at [712, 340] on span "Send" at bounding box center [714, 333] width 19 height 13
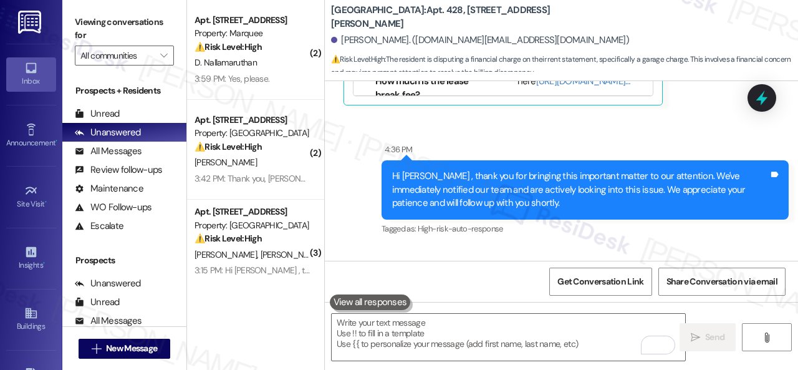
scroll to position [3332, 0]
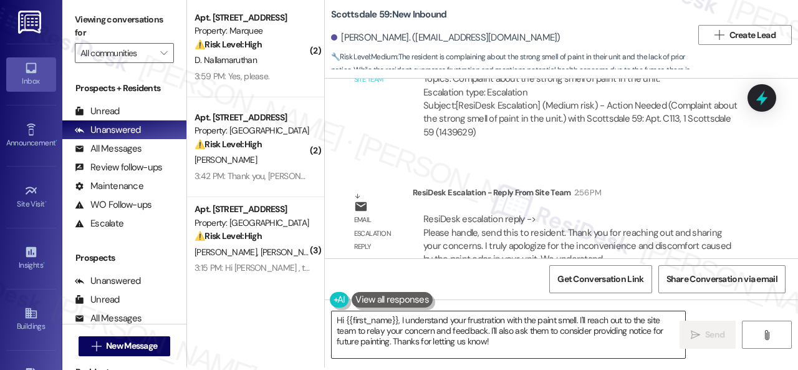
scroll to position [4, 0]
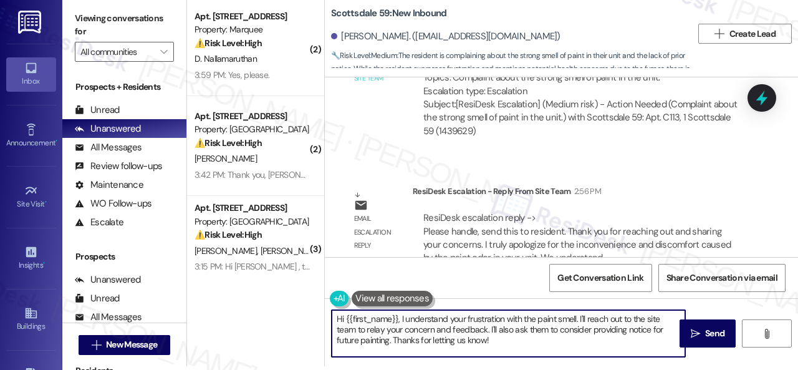
drag, startPoint x: 492, startPoint y: 344, endPoint x: 276, endPoint y: 291, distance: 222.6
click at [276, 291] on div "( 2 ) Apt. [STREET_ADDRESS] Property: Marquee ⚠️ Risk Level: High The resident …" at bounding box center [492, 181] width 611 height 370
paste textarea "The site team thanks you for reaching out and sharing your concerns. They apolo…"
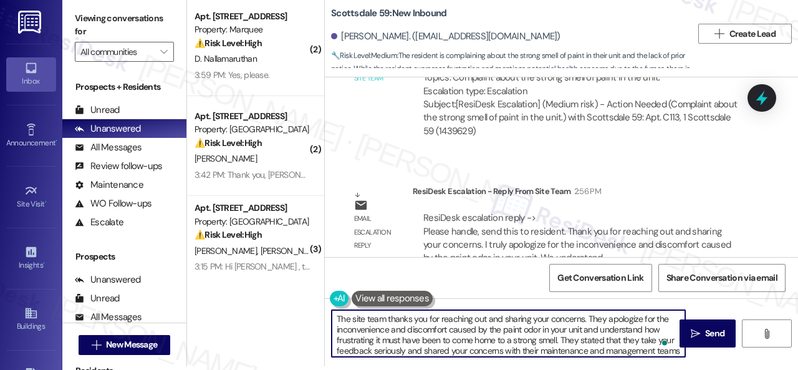
scroll to position [0, 0]
click at [336, 315] on textarea "The site team thanks you for reaching out and sharing your concerns. They apolo…" at bounding box center [508, 333] width 353 height 47
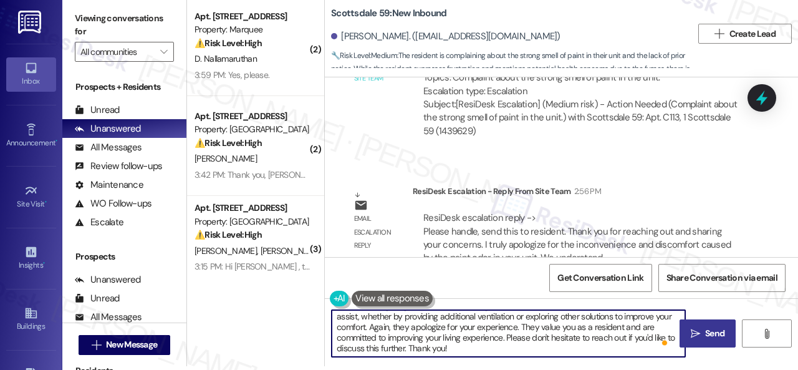
type textarea "Hello [PERSON_NAME]! The site team thanks you for reaching out and sharing your…"
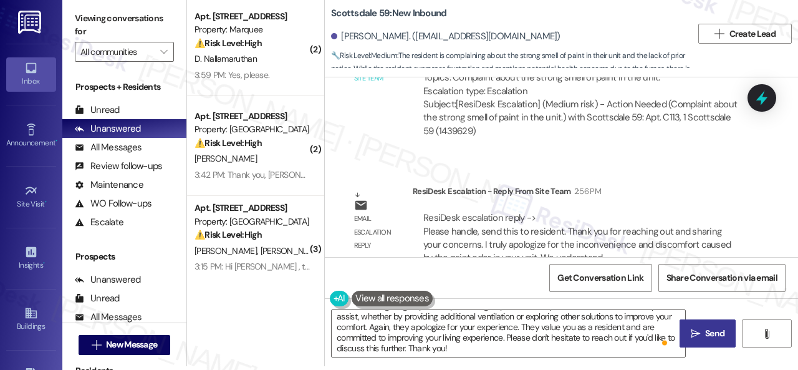
click at [712, 335] on span "Send" at bounding box center [714, 333] width 19 height 13
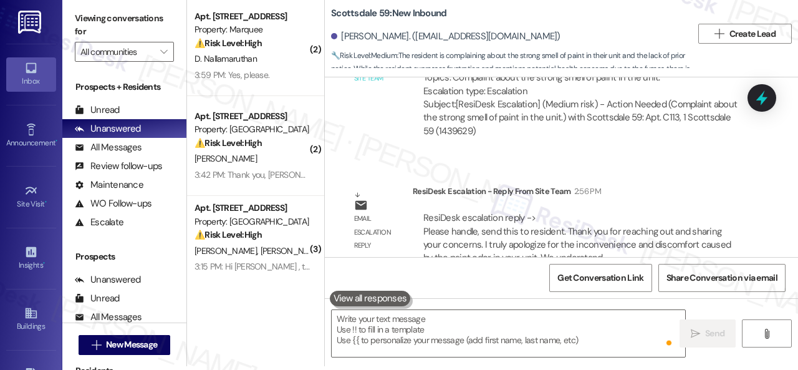
scroll to position [0, 0]
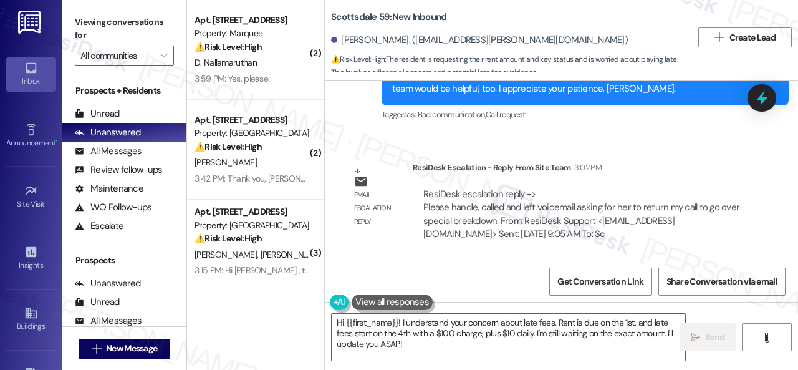
scroll to position [4, 0]
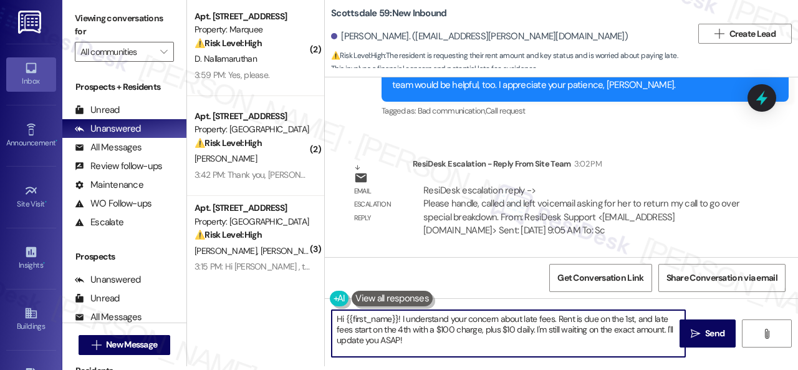
drag, startPoint x: 402, startPoint y: 318, endPoint x: 415, endPoint y: 353, distance: 37.9
click at [415, 353] on textarea "Hi {{first_name}}! I understand your concern about late fees. Rent is due on th…" at bounding box center [508, 333] width 353 height 47
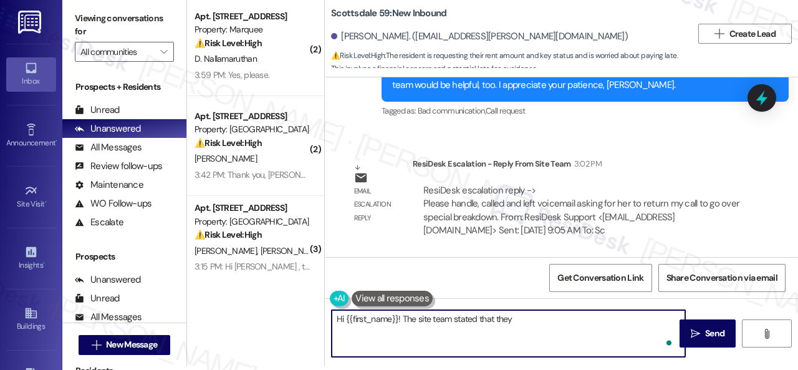
paste textarea "called and left voicemail asking for her to return my call to go over special b…"
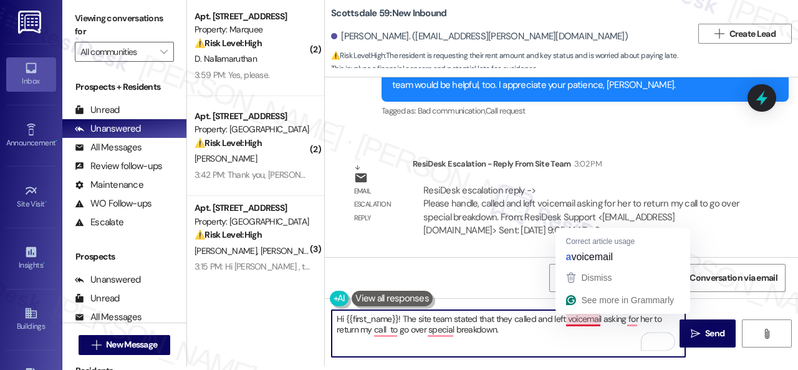
click at [581, 324] on textarea "Hi {{first_name}}! The site team stated that they called and left voicemail ask…" at bounding box center [508, 333] width 353 height 47
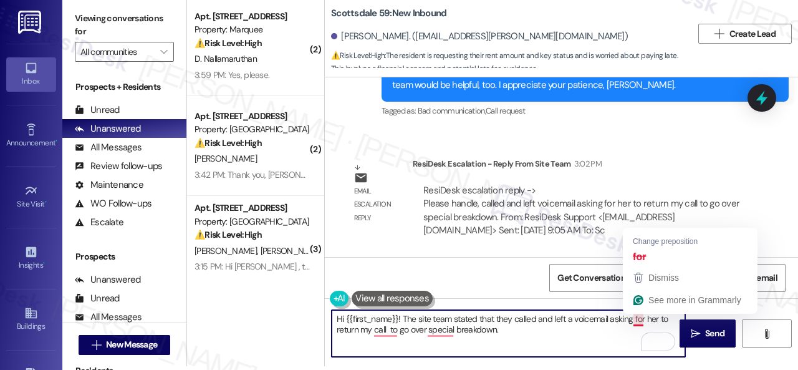
click at [639, 318] on textarea "Hi {{first_name}}! The site team stated that they called and left a voicemail a…" at bounding box center [508, 333] width 353 height 47
click at [631, 318] on textarea "Hi {{first_name}}! The site team stated that they called and left a voicemail a…" at bounding box center [508, 333] width 353 height 47
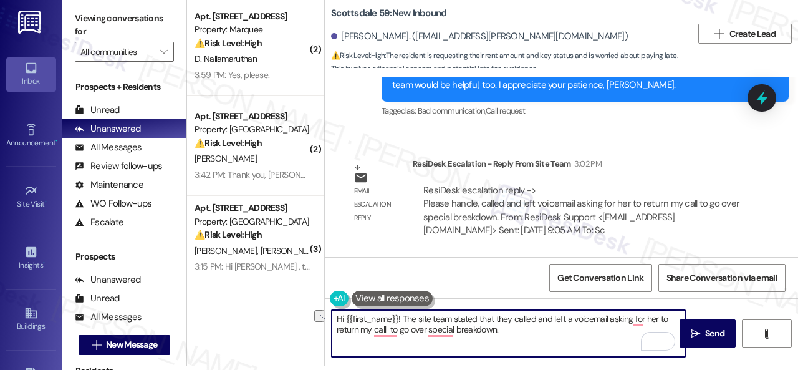
drag, startPoint x: 632, startPoint y: 318, endPoint x: 656, endPoint y: 318, distance: 24.3
click at [656, 318] on textarea "Hi {{first_name}}! The site team stated that they called and left a voicemail a…" at bounding box center [508, 333] width 353 height 47
click at [363, 332] on textarea "Hi {{first_name}}! The site team stated that they called and left a voicemail a…" at bounding box center [508, 333] width 353 height 47
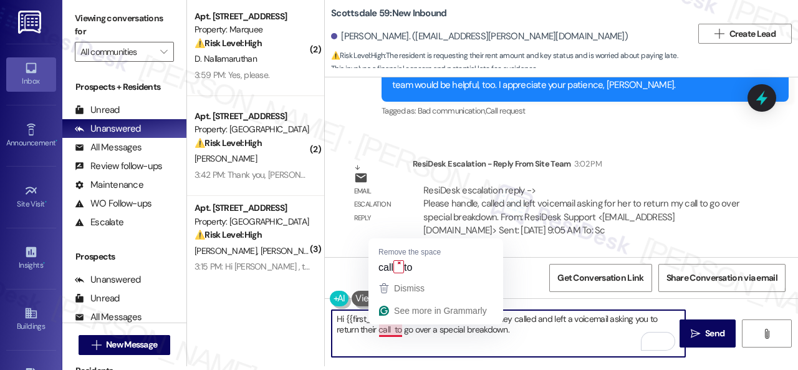
click at [391, 330] on textarea "Hi {{first_name}}! The site team stated that they called and left a voicemail a…" at bounding box center [508, 333] width 353 height 47
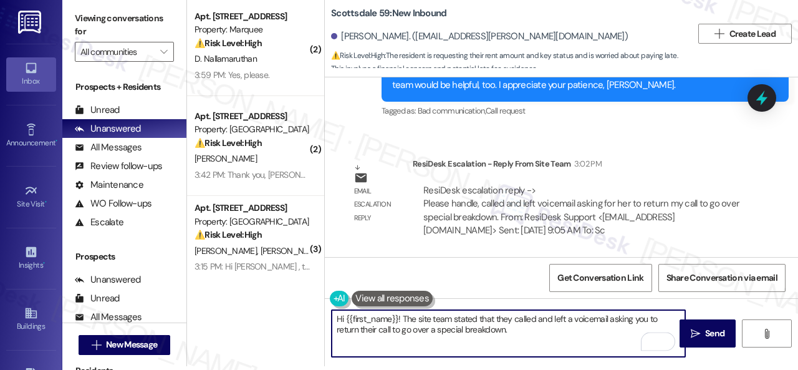
click at [528, 330] on textarea "Hi {{first_name}}! The site team stated that they called and left a voicemail a…" at bounding box center [508, 333] width 353 height 47
type textarea "Hi {{first_name}}! The site team stated that they called and left a voicemail a…"
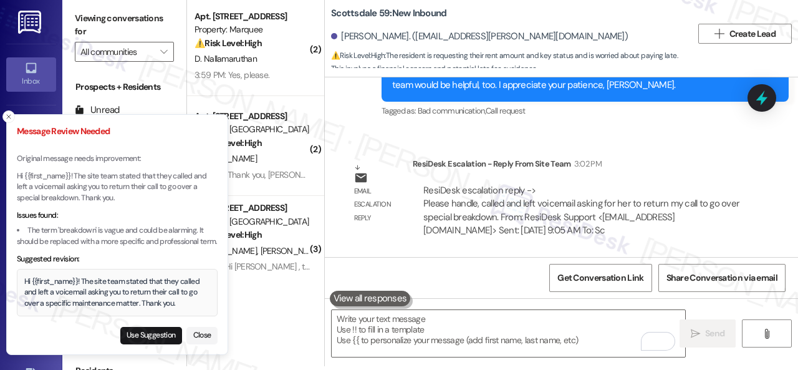
drag, startPoint x: 130, startPoint y: 188, endPoint x: 121, endPoint y: 183, distance: 10.0
click at [121, 183] on p "Hi {{first_name}}! The site team stated that they called and left a voicemail a…" at bounding box center [117, 187] width 201 height 33
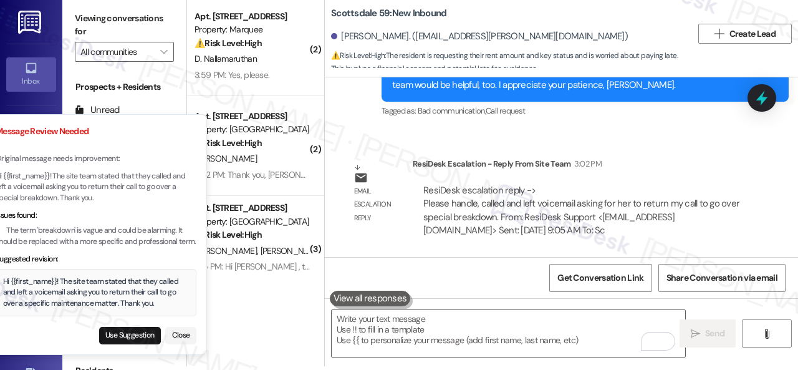
drag, startPoint x: 123, startPoint y: 185, endPoint x: 93, endPoint y: 181, distance: 30.1
click at [93, 181] on p "Hi {{first_name}}! The site team stated that they called and left a voicemail a…" at bounding box center [96, 187] width 201 height 33
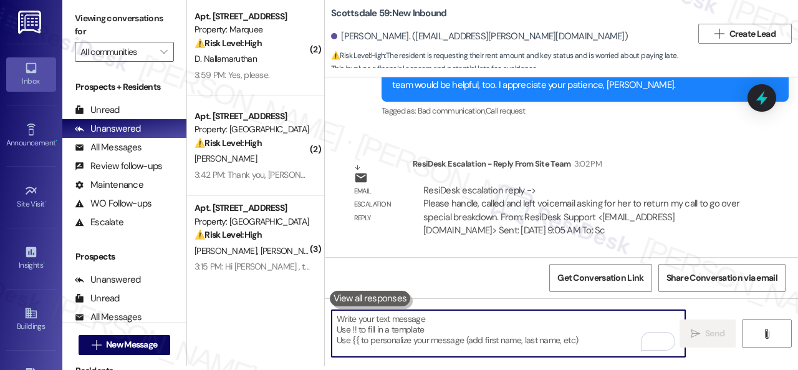
click at [445, 333] on textarea "To enrich screen reader interactions, please activate Accessibility in Grammarl…" at bounding box center [508, 333] width 353 height 47
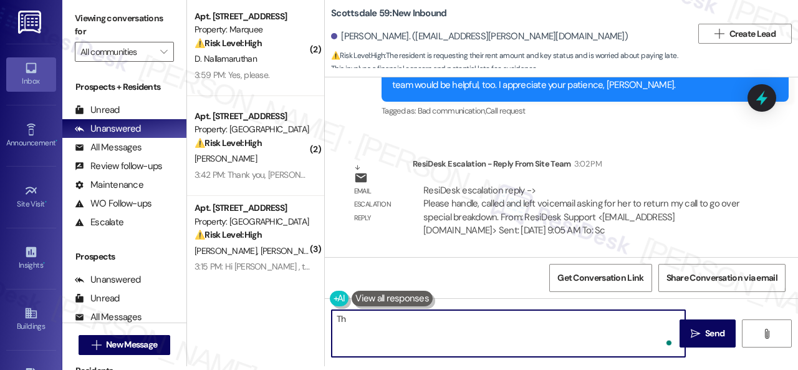
type textarea "T"
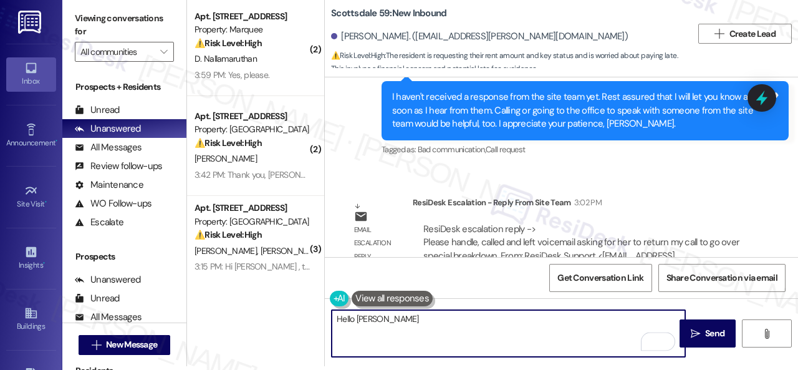
scroll to position [1184, 0]
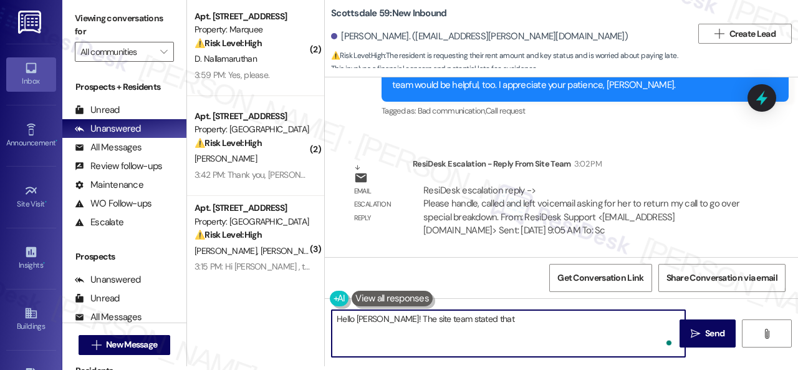
paste textarea "called and left voicemail asking for her to return my call to go over special b…"
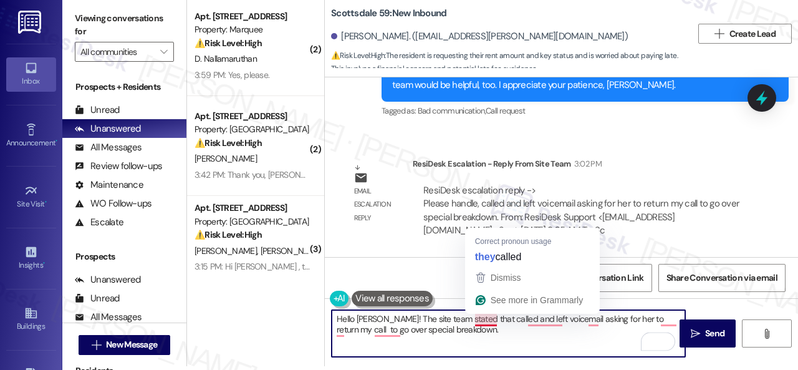
click at [480, 322] on textarea "Hello Liliana! The site team stated that called and left voicemail asking for h…" at bounding box center [508, 333] width 353 height 47
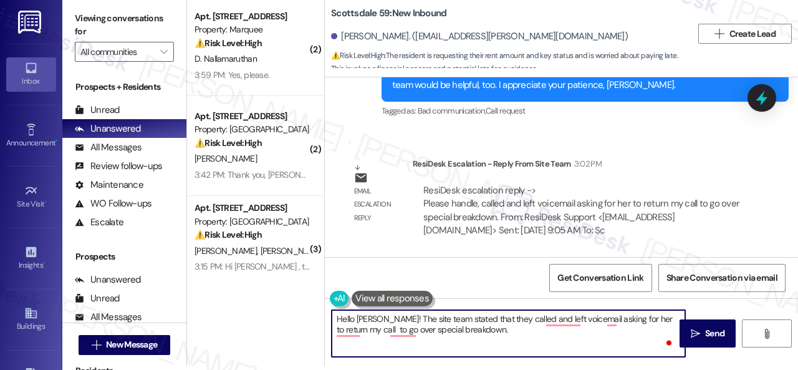
click at [542, 322] on textarea "Hello Liliana! The site team stated that they called and left voicemail asking …" at bounding box center [508, 333] width 353 height 47
drag, startPoint x: 611, startPoint y: 321, endPoint x: 636, endPoint y: 322, distance: 25.0
click at [636, 322] on textarea "Hello Liliana! The site team stated that they called and left a voicemail askin…" at bounding box center [508, 333] width 353 height 47
click at [665, 318] on textarea "Hello Liliana! The site team stated that they called and left a voicemail askin…" at bounding box center [508, 333] width 353 height 47
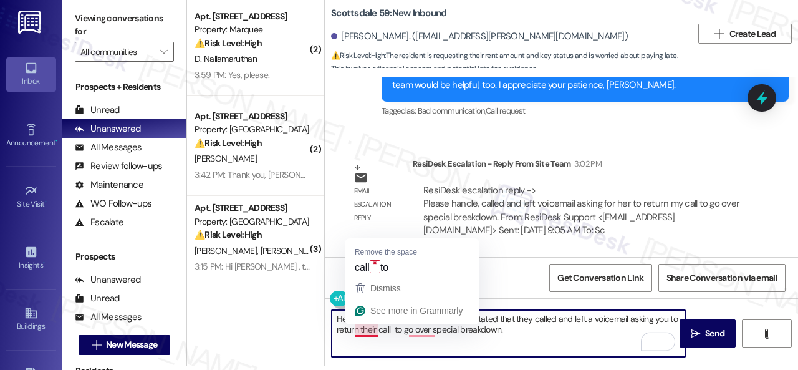
click at [367, 330] on textarea "Hello Liliana! The site team stated that they called and left a voicemail askin…" at bounding box center [508, 333] width 353 height 47
click at [372, 327] on textarea "Hello Liliana! The site team stated that they called and left a voicemail askin…" at bounding box center [508, 333] width 353 height 47
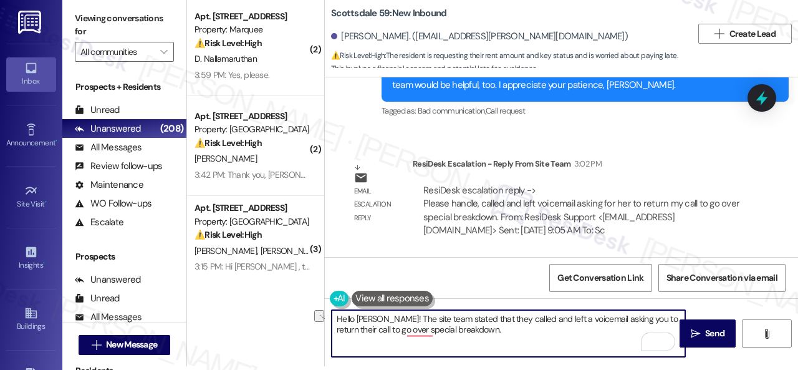
drag, startPoint x: 378, startPoint y: 328, endPoint x: 491, endPoint y: 331, distance: 112.8
click at [486, 331] on textarea "Hello Liliana! The site team stated that they called and left a voicemail askin…" at bounding box center [508, 333] width 353 height 47
drag, startPoint x: 491, startPoint y: 331, endPoint x: 325, endPoint y: 307, distance: 168.1
click at [325, 307] on div "Hello Liliana! The site team stated that they called and left a voicemail askin…" at bounding box center [561, 344] width 473 height 93
click at [525, 338] on textarea "Hello Liliana! The site team stated that they called and left a voicemail askin…" at bounding box center [508, 333] width 353 height 47
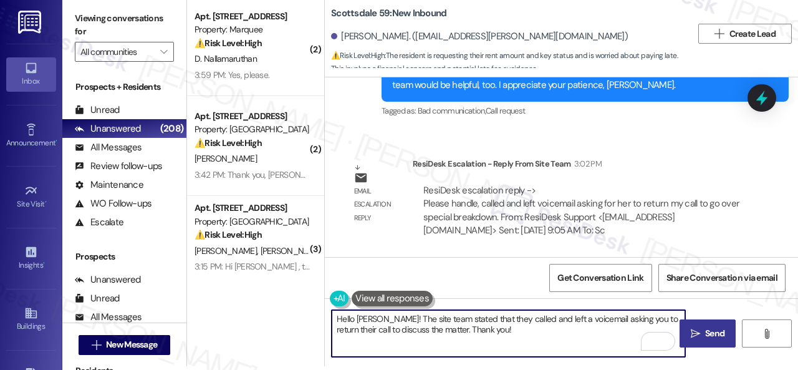
type textarea "Hello Liliana! The site team stated that they called and left a voicemail askin…"
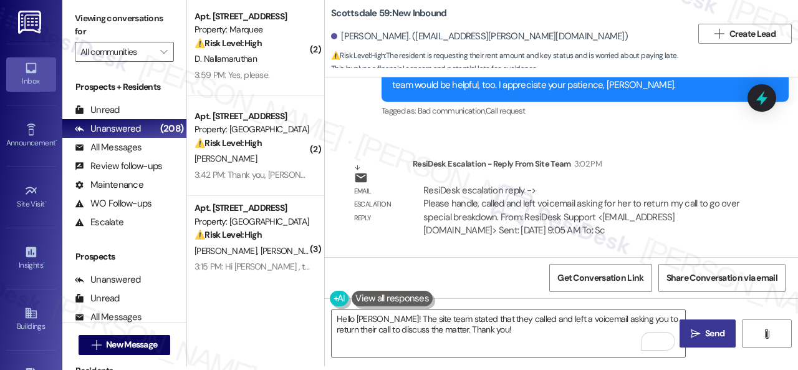
click at [711, 340] on span "Send" at bounding box center [714, 333] width 19 height 13
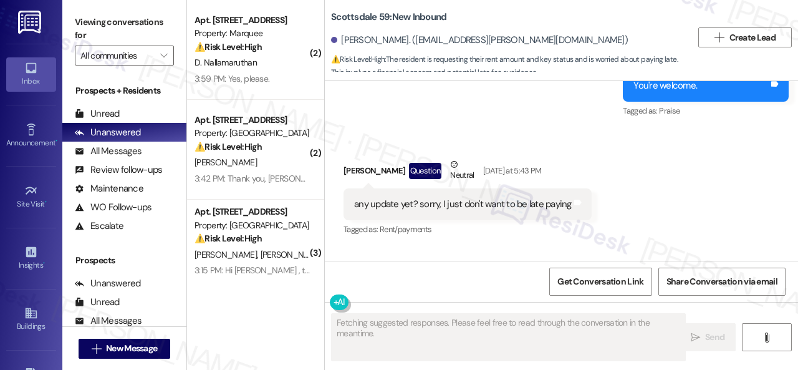
type textarea "Fetching suggested responses. Please feel free to read through the conversation…"
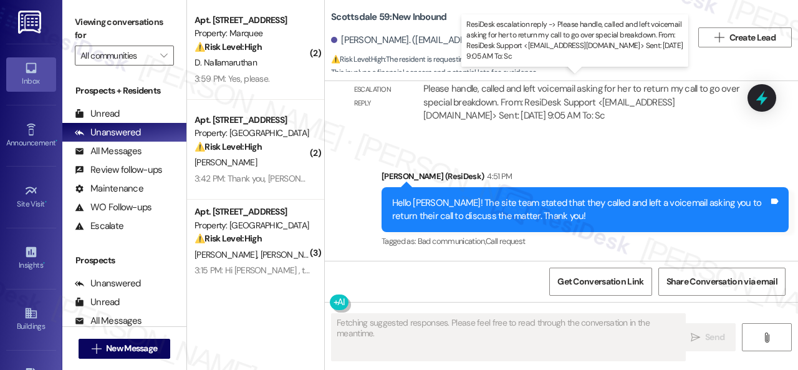
scroll to position [1302, 0]
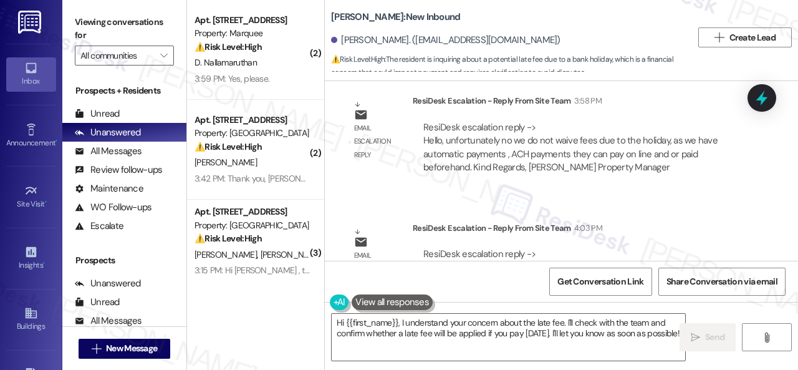
scroll to position [3961, 0]
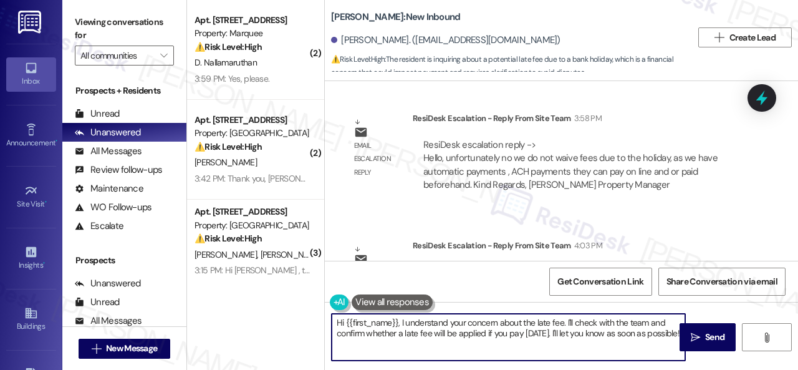
drag, startPoint x: 401, startPoint y: 321, endPoint x: 416, endPoint y: 356, distance: 38.5
click at [410, 357] on textarea "Hi {{first_name}}, I understand your concern about the late fee. I'll check wit…" at bounding box center [508, 336] width 353 height 47
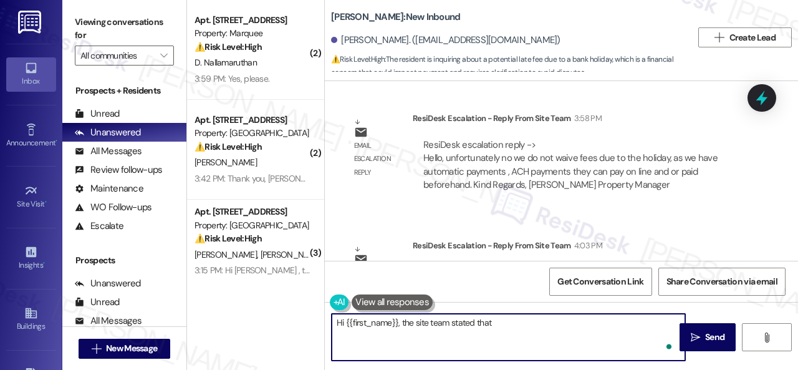
paste textarea "unfortunately no we do not waive fees due to the holiday, as we have automatic …"
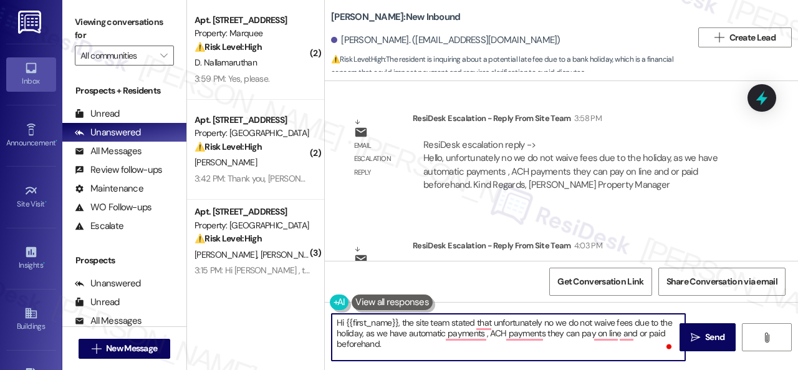
drag, startPoint x: 540, startPoint y: 322, endPoint x: 551, endPoint y: 325, distance: 10.9
click at [551, 325] on textarea "Hi {{first_name}}, the site team stated that unfortunately no we do not waive f…" at bounding box center [508, 336] width 353 height 47
type textarea "Hi {{first_name}}, the site team stated that unfortunately, they we do not waiv…"
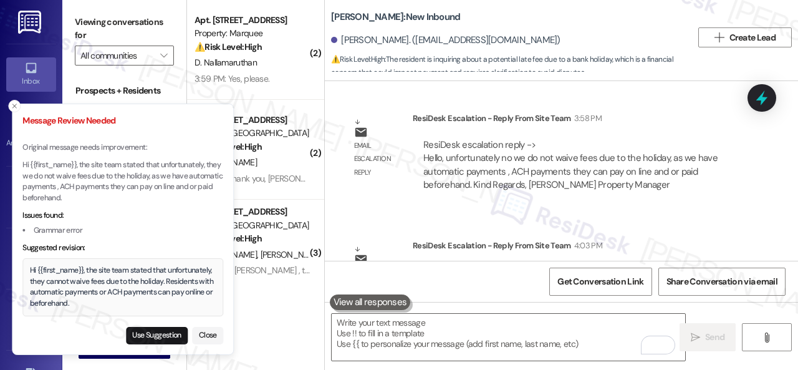
click at [80, 298] on div "Hi {{first_name}}, the site team stated that unfortunately, they cannot waive f…" at bounding box center [123, 287] width 186 height 44
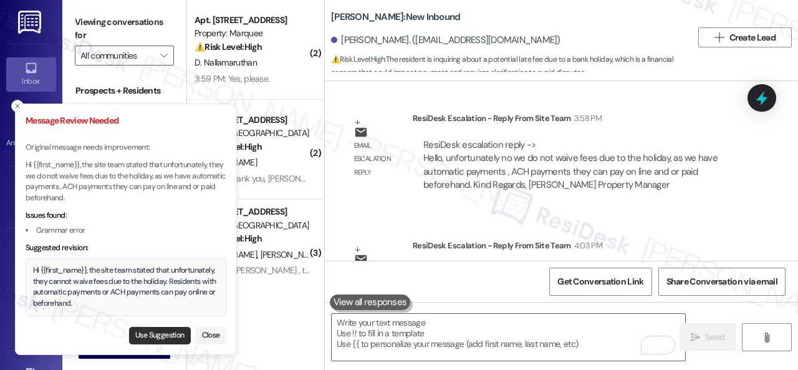
click at [136, 337] on button "Use Suggestion" at bounding box center [160, 335] width 62 height 17
type textarea "Hi {{first_name}}, the site team stated that unfortunately, they cannot waive f…"
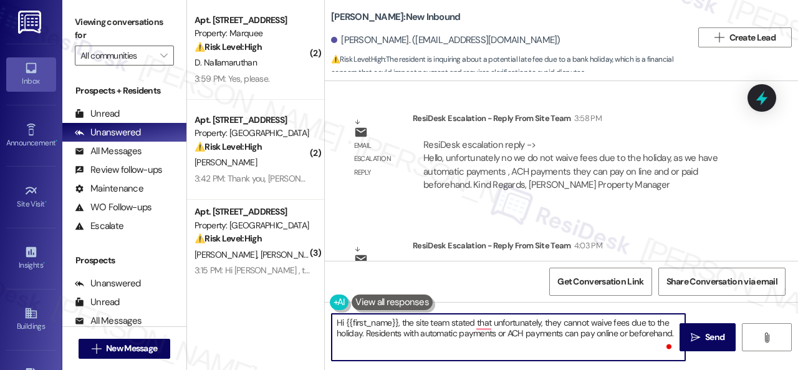
scroll to position [4, 0]
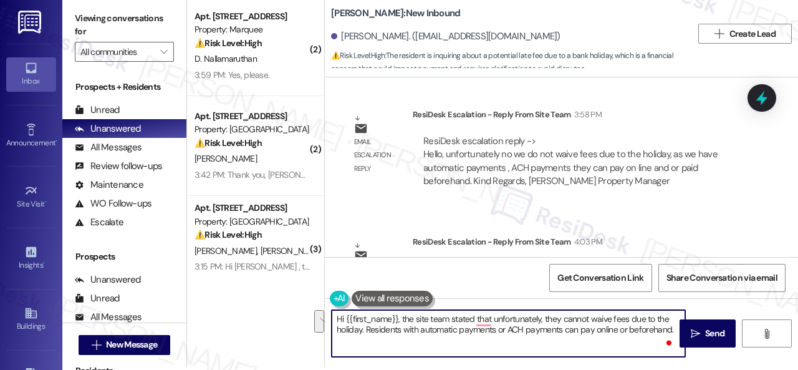
drag, startPoint x: 335, startPoint y: 322, endPoint x: 697, endPoint y: 394, distance: 369.1
click at [697, 369] on html "Inbox Go to Inbox Announcement • Send A Text Announcement Site Visit • Go to Si…" at bounding box center [399, 185] width 798 height 370
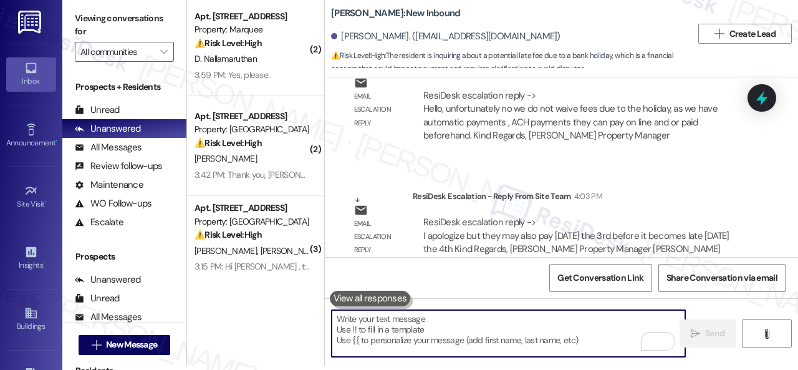
scroll to position [4023, 0]
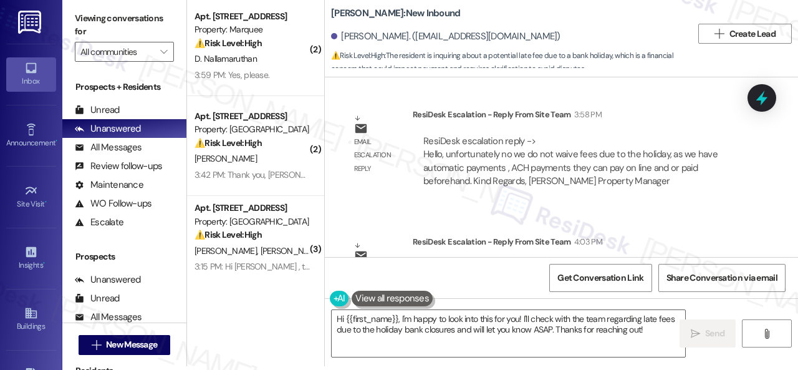
scroll to position [4023, 0]
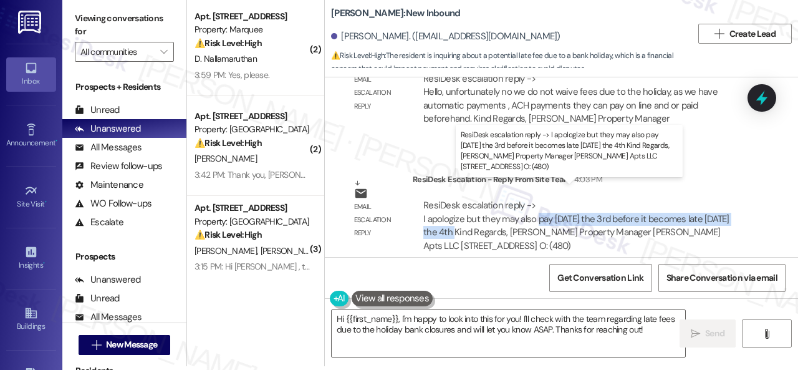
drag, startPoint x: 538, startPoint y: 202, endPoint x: 490, endPoint y: 217, distance: 50.9
click at [490, 217] on div "ResiDesk escalation reply -> I apologize but they may also pay today the 3rd be…" at bounding box center [576, 225] width 306 height 52
copy div "pay today the 3rd before it becomes late tomorrow the 4th"
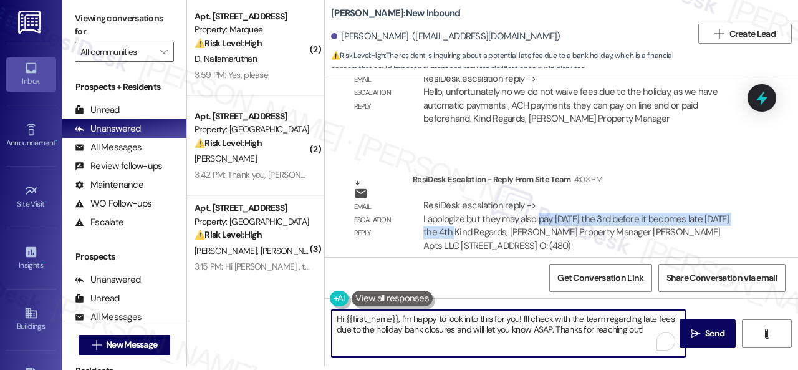
drag, startPoint x: 649, startPoint y: 330, endPoint x: 235, endPoint y: 320, distance: 414.5
click at [235, 320] on div "( 2 ) Apt. 641, 1400 Nicollet Ave Property: Marquee ⚠️ Risk Level: High The res…" at bounding box center [492, 181] width 611 height 370
paste textarea "the site team stated that, unfortunately, they cannot waive fees due to the hol…"
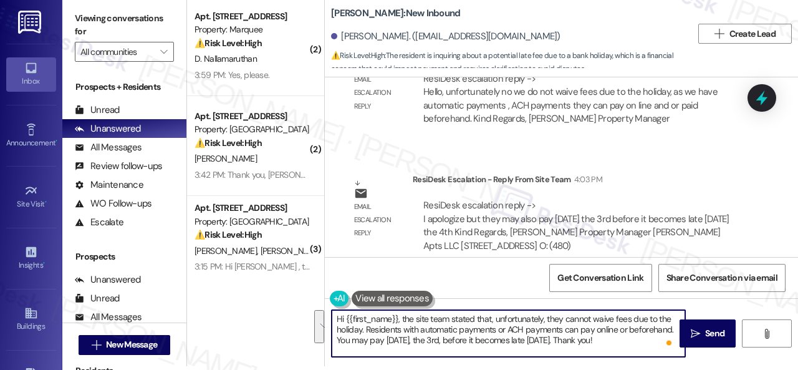
click at [621, 350] on textarea "Hi {{first_name}}, the site team stated that, unfortunately, they cannot waive …" at bounding box center [508, 333] width 353 height 47
type textarea "Hi {{first_name}}, the site team stated that, unfortunately, they cannot waive …"
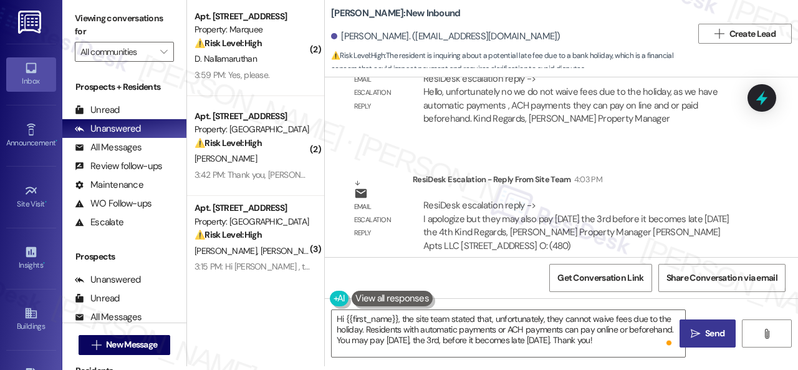
click at [692, 329] on icon "" at bounding box center [694, 333] width 9 height 10
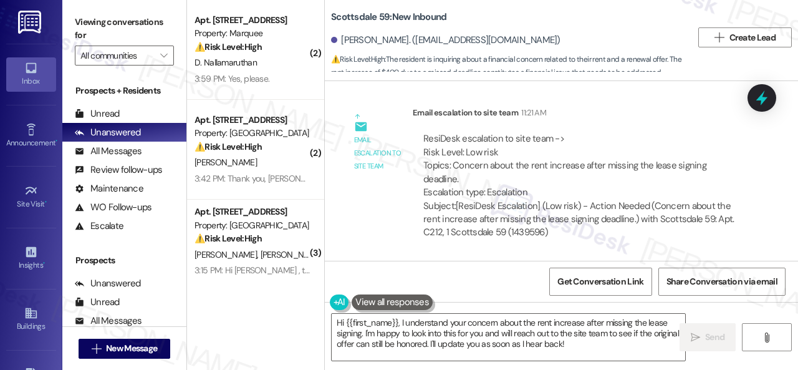
scroll to position [942, 0]
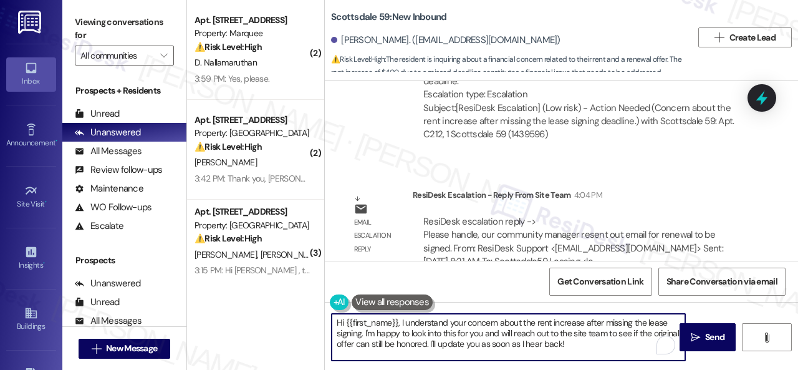
drag, startPoint x: 400, startPoint y: 322, endPoint x: 646, endPoint y: 381, distance: 253.0
click at [646, 369] on html "Inbox Go to Inbox Announcement • Send A Text Announcement Site Visit • Go to Si…" at bounding box center [399, 185] width 798 height 370
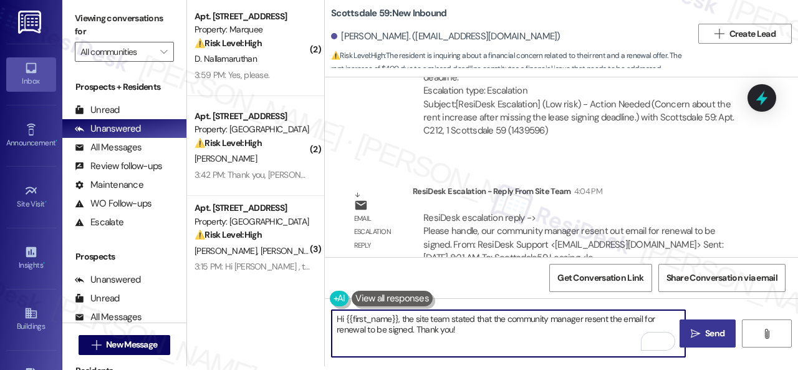
type textarea "Hi {{first_name}}, the site team stated that the community manager resent the e…"
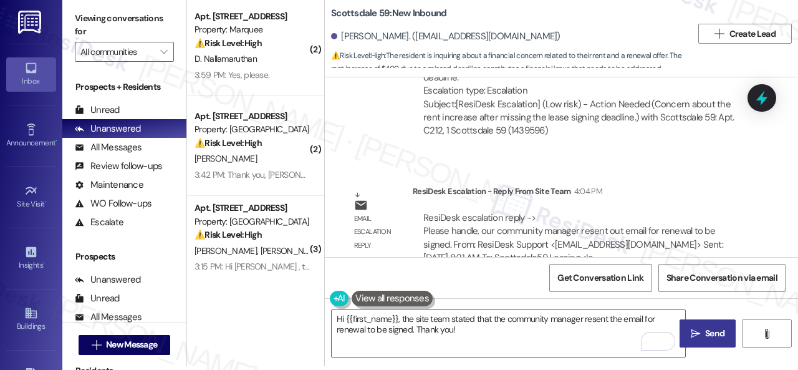
click at [706, 340] on button " Send" at bounding box center [707, 333] width 56 height 28
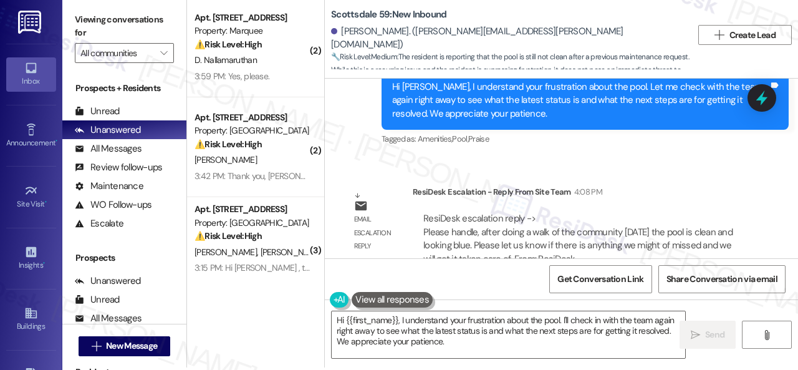
scroll to position [4, 0]
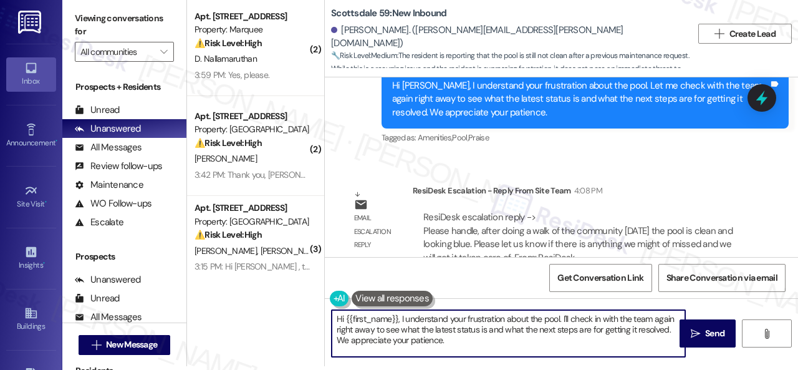
drag, startPoint x: 400, startPoint y: 317, endPoint x: 451, endPoint y: 338, distance: 54.5
click at [451, 338] on textarea "Hi {{first_name}}, I understand your frustration about the pool. I'll check in …" at bounding box center [508, 333] width 353 height 47
paste textarea "after doing a walk of the community today the pool is clean and looking blue. P…"
click at [399, 317] on textarea "Hi {{first_name}}, after doing a walk of the community today the pool is clean …" at bounding box center [508, 333] width 353 height 47
click at [401, 320] on textarea "Hi {{first_name}}, after doing a walk of the community today the pool is clean …" at bounding box center [508, 333] width 353 height 47
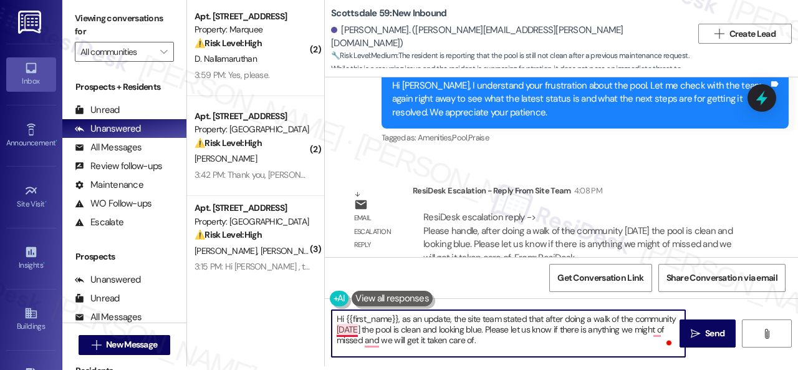
click at [341, 327] on textarea "Hi {{first_name}}, as an update, the site team stated that after doing a walk o…" at bounding box center [508, 333] width 353 height 47
click at [350, 265] on div "Get Conversation Link Share Conversation via email" at bounding box center [561, 277] width 473 height 41
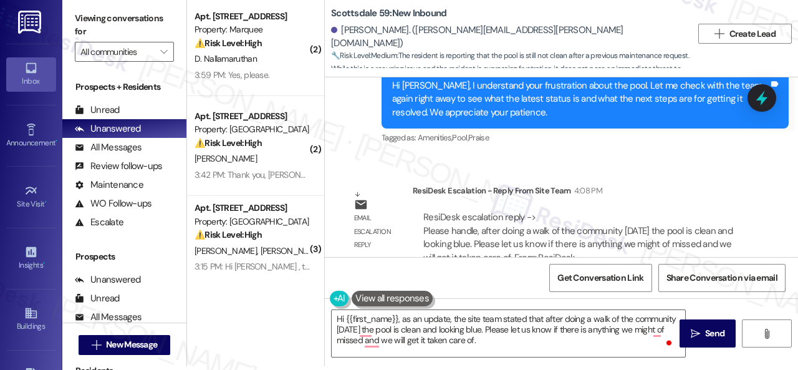
click at [350, 265] on div "Get Conversation Link Share Conversation via email" at bounding box center [561, 277] width 473 height 41
click at [345, 330] on textarea "Hi {{first_name}}, as an update, the site team stated that after doing a walk o…" at bounding box center [508, 333] width 353 height 47
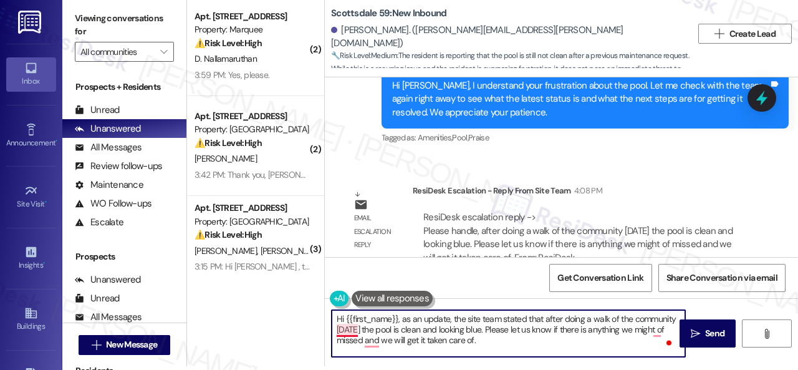
click at [353, 330] on textarea "Hi {{first_name}}, as an update, the site team stated that after doing a walk o…" at bounding box center [508, 333] width 353 height 47
click at [518, 330] on textarea "Hi {{first_name}}, as an update, the site team stated that after doing a walk o…" at bounding box center [508, 333] width 353 height 47
click at [623, 328] on textarea "Hi {{first_name}}, as an update, the site team stated that after doing a walk o…" at bounding box center [508, 333] width 353 height 47
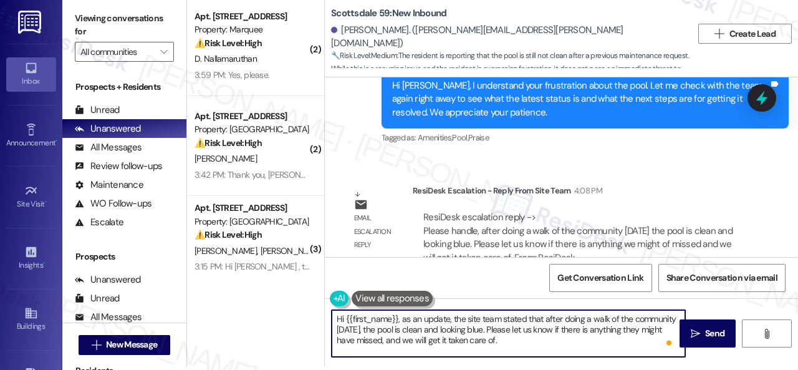
click at [383, 336] on textarea "Hi {{first_name}}, as an update, the site team stated that after doing a walk o…" at bounding box center [508, 333] width 353 height 47
click at [509, 343] on textarea "Hi {{first_name}}, as an update, the site team stated that after doing a walk o…" at bounding box center [508, 333] width 353 height 47
click at [522, 330] on textarea "Hi {{first_name}}, as an update, the site team stated that after doing a walk o…" at bounding box center [508, 333] width 353 height 47
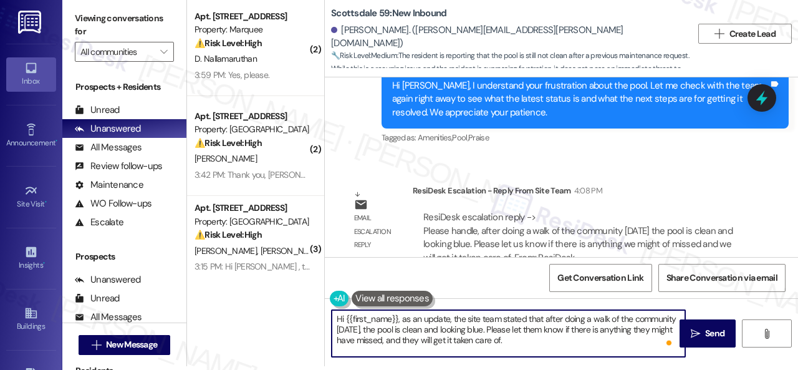
click at [523, 341] on textarea "Hi {{first_name}}, as an update, the site team stated that after doing a walk o…" at bounding box center [508, 333] width 353 height 47
type textarea "Hi {{first_name}}, as an update, the site team stated that after doing a walk o…"
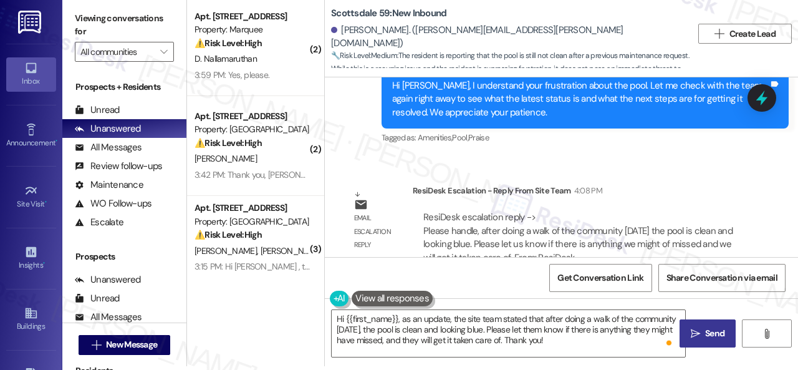
click at [693, 328] on icon "" at bounding box center [694, 333] width 9 height 10
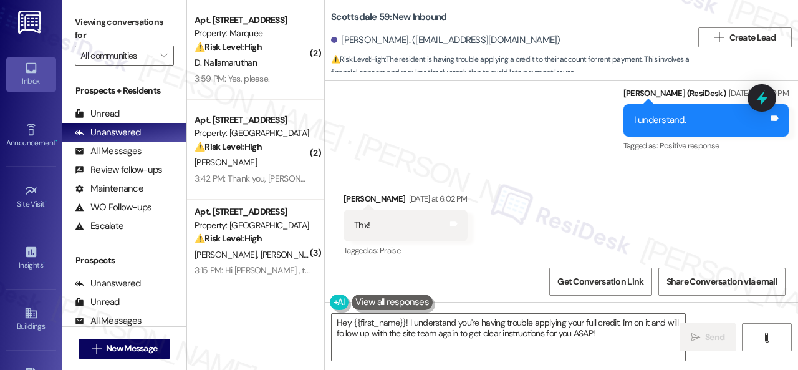
scroll to position [1789, 0]
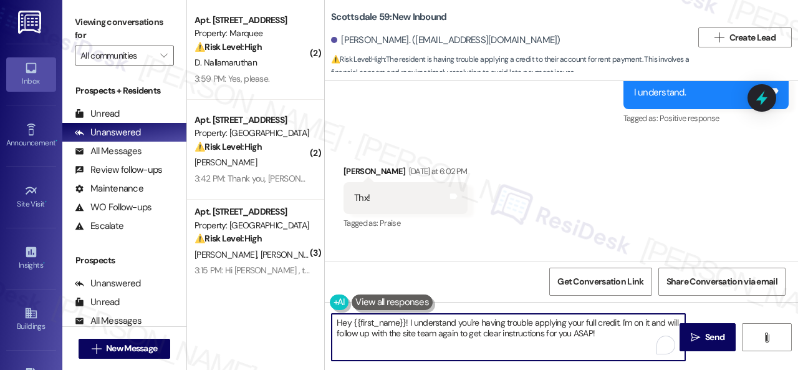
drag, startPoint x: 408, startPoint y: 322, endPoint x: 568, endPoint y: 336, distance: 160.8
click at [616, 349] on textarea "Hey {{first_name}}! I understand you're having trouble applying your full credi…" at bounding box center [508, 336] width 353 height 47
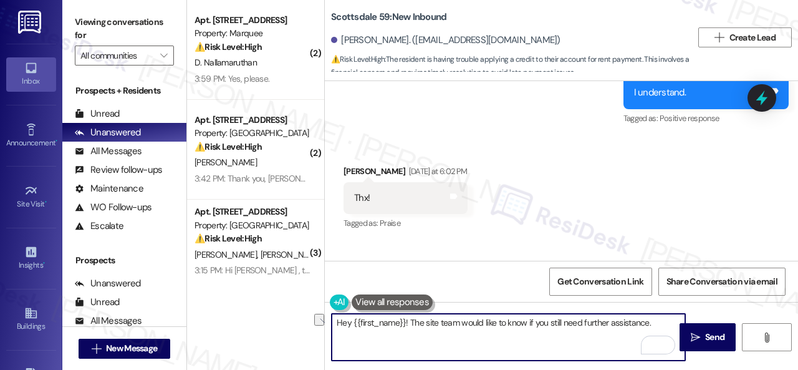
drag, startPoint x: 498, startPoint y: 322, endPoint x: 526, endPoint y: 322, distance: 28.0
click at [526, 322] on textarea "Hey {{first_name}}! The site team would like to know if you still need further …" at bounding box center [508, 336] width 353 height 47
click at [652, 325] on textarea "Hey {{first_name}}! The site team would like to know if you still need further …" at bounding box center [508, 336] width 353 height 47
type textarea "Hey {{first_name}}! The site team would like to know if you still need further …"
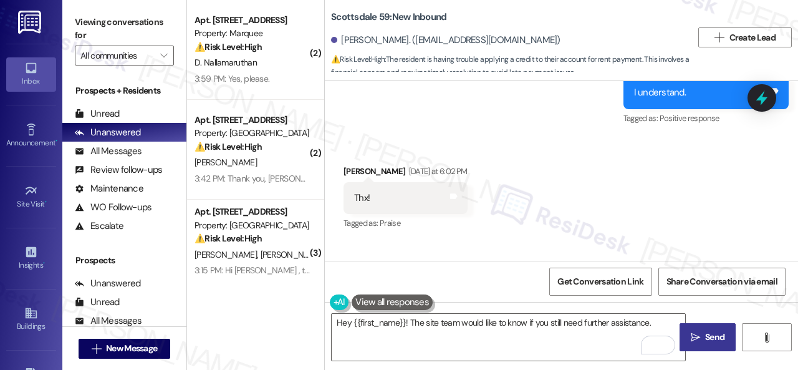
click at [705, 341] on span "Send" at bounding box center [714, 336] width 19 height 13
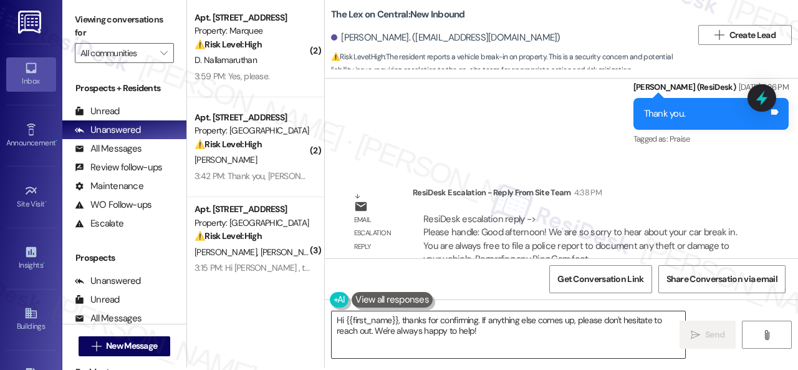
scroll to position [4, 0]
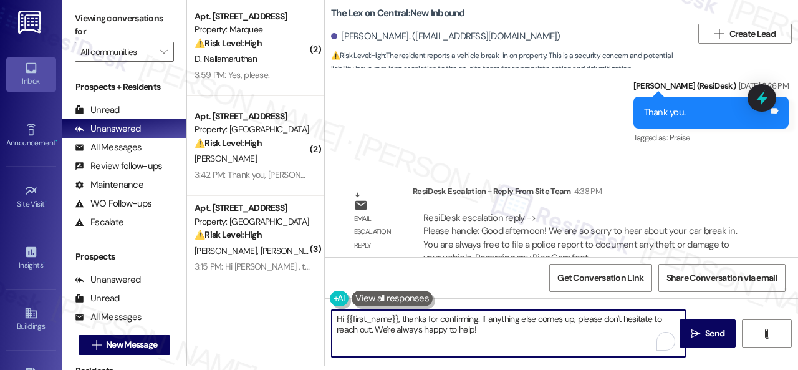
drag, startPoint x: 489, startPoint y: 330, endPoint x: 400, endPoint y: 317, distance: 89.4
click at [400, 317] on textarea "Hi {{first_name}}, thanks for confirming. If anything else comes up, please don…" at bounding box center [508, 333] width 353 height 47
paste textarea "The site team stated that they are sorry to hear about your car break-in. You a…"
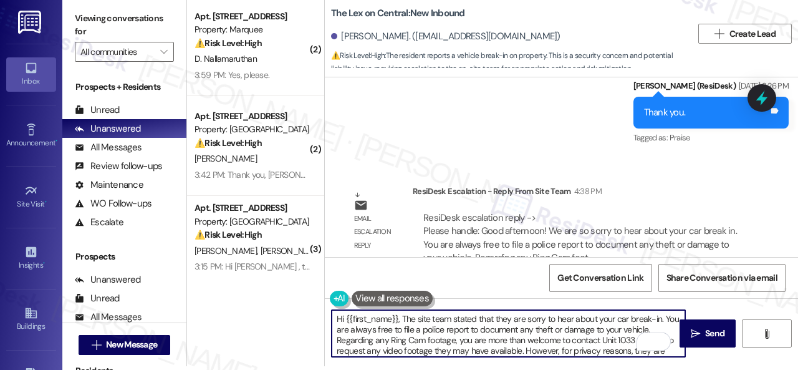
scroll to position [0, 0]
click at [404, 317] on textarea "Hi {{first_name}}, The site team stated that they are sorry to hear about your …" at bounding box center [508, 333] width 353 height 47
type textarea "Hi {{first_name}}, the site team stated that they are sorry to hear about your …"
click at [708, 328] on span "Send" at bounding box center [714, 333] width 19 height 13
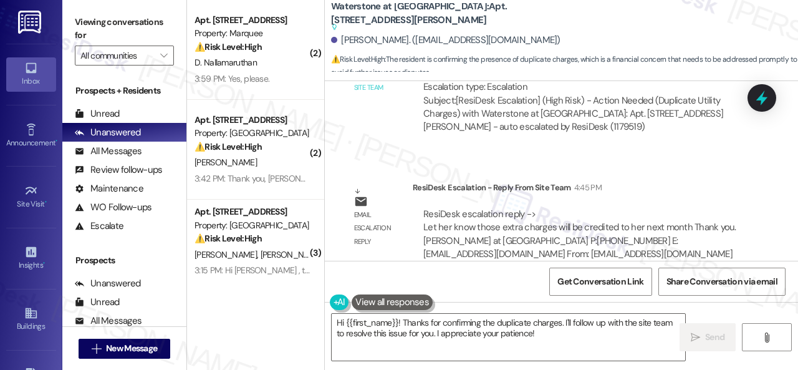
scroll to position [9561, 0]
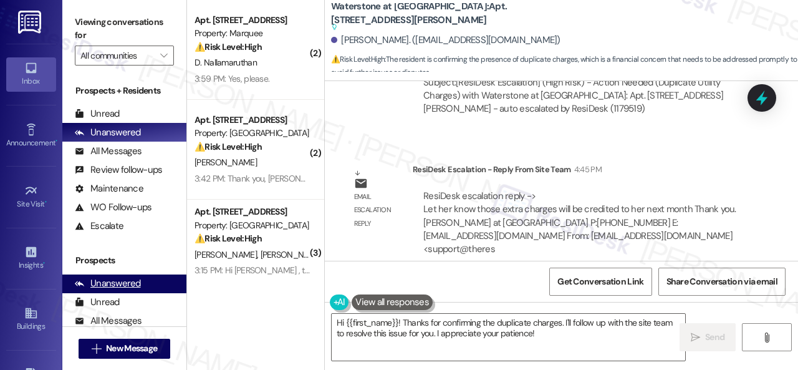
drag, startPoint x: 543, startPoint y: 332, endPoint x: 178, endPoint y: 277, distance: 369.3
click at [188, 298] on div "( 2 ) Apt. 641, 1400 Nicollet Ave Property: Marquee ⚠️ Risk Level: High The res…" at bounding box center [492, 185] width 611 height 370
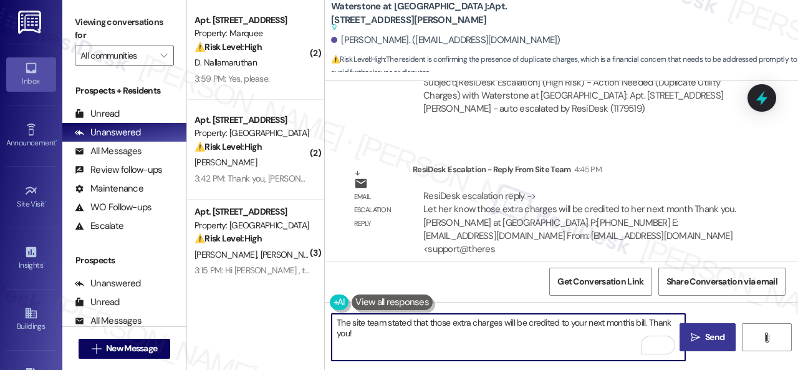
type textarea "The site team stated that those extra charges will be credited to your next mon…"
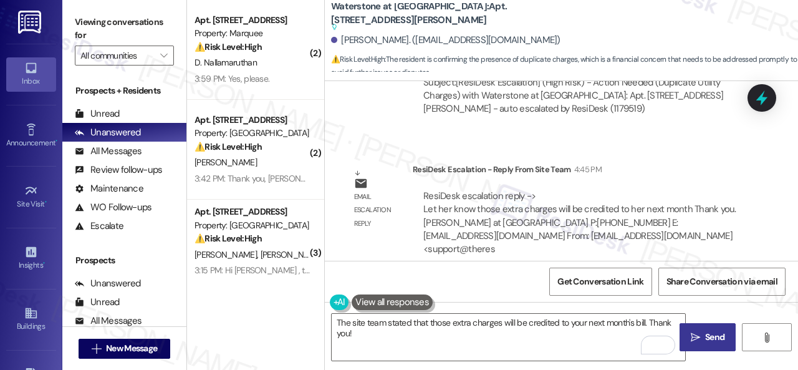
click at [707, 336] on span "Send" at bounding box center [714, 336] width 19 height 13
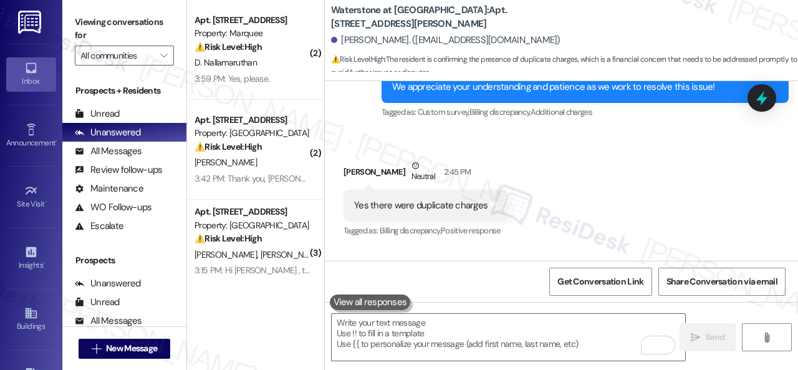
scroll to position [9134, 0]
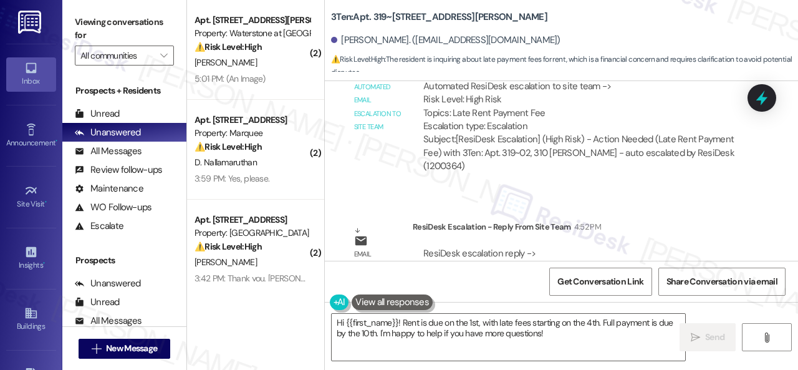
scroll to position [6622, 0]
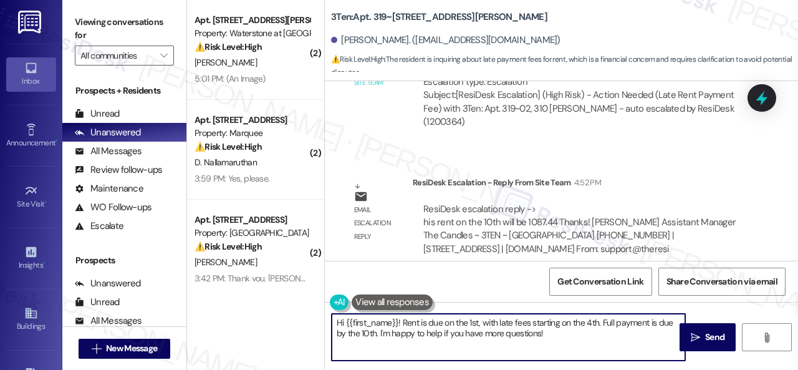
click at [264, 312] on div "( 2 ) Apt. 2106, [STREET_ADDRESS][PERSON_NAME] Property: Waterstone at [GEOGRAP…" at bounding box center [492, 185] width 611 height 370
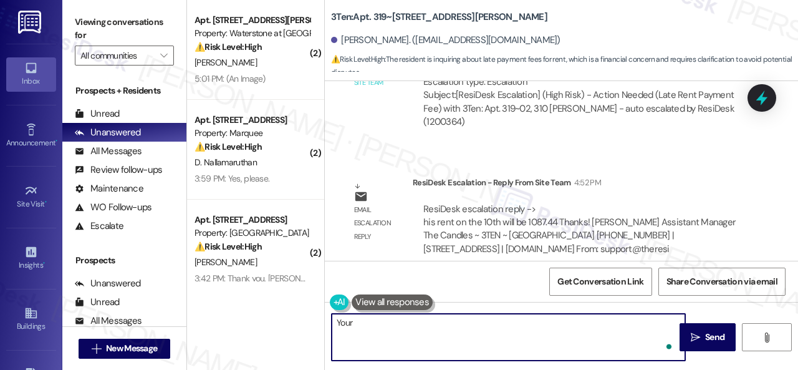
paste textarea "rent on the 10th will be 1087.44"
type textarea "Your rent on the 10th will be $1087.44. Thank you!"
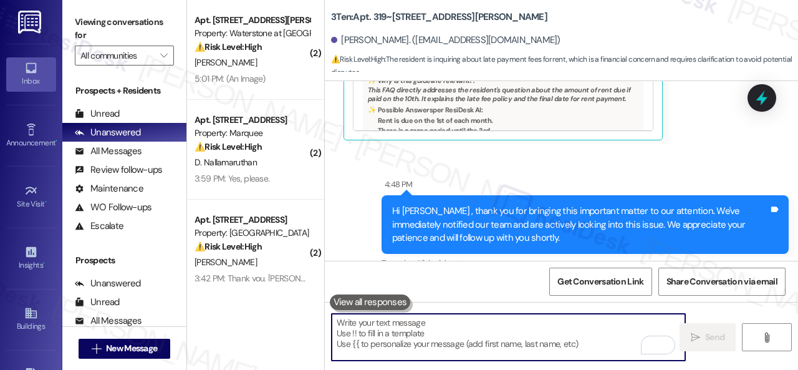
scroll to position [6195, 0]
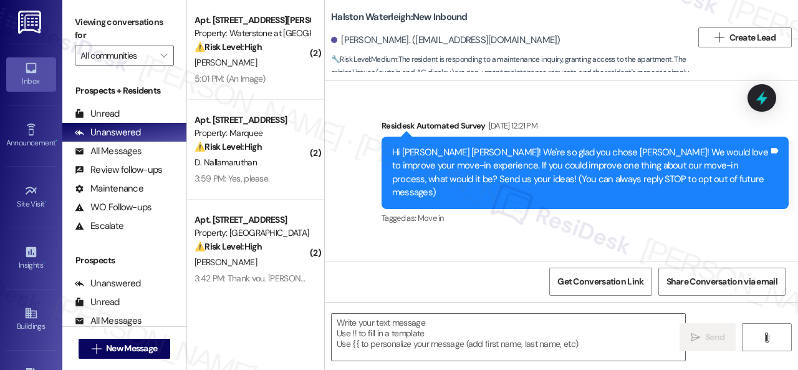
scroll to position [21282, 0]
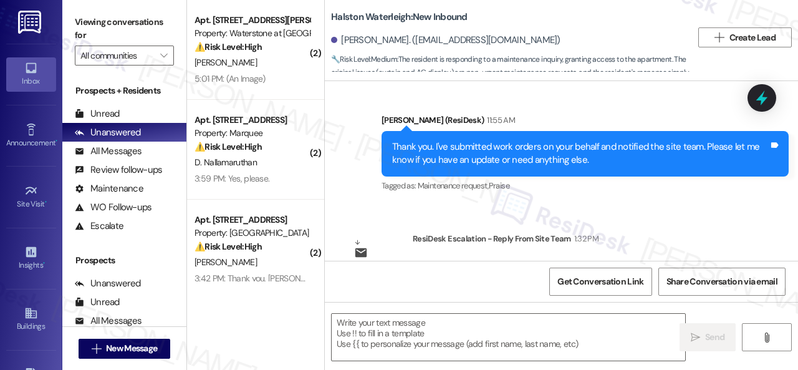
type textarea "Fetching suggested responses. Please feel free to read through the conversation…"
